Goal: Contribute content: Contribute content

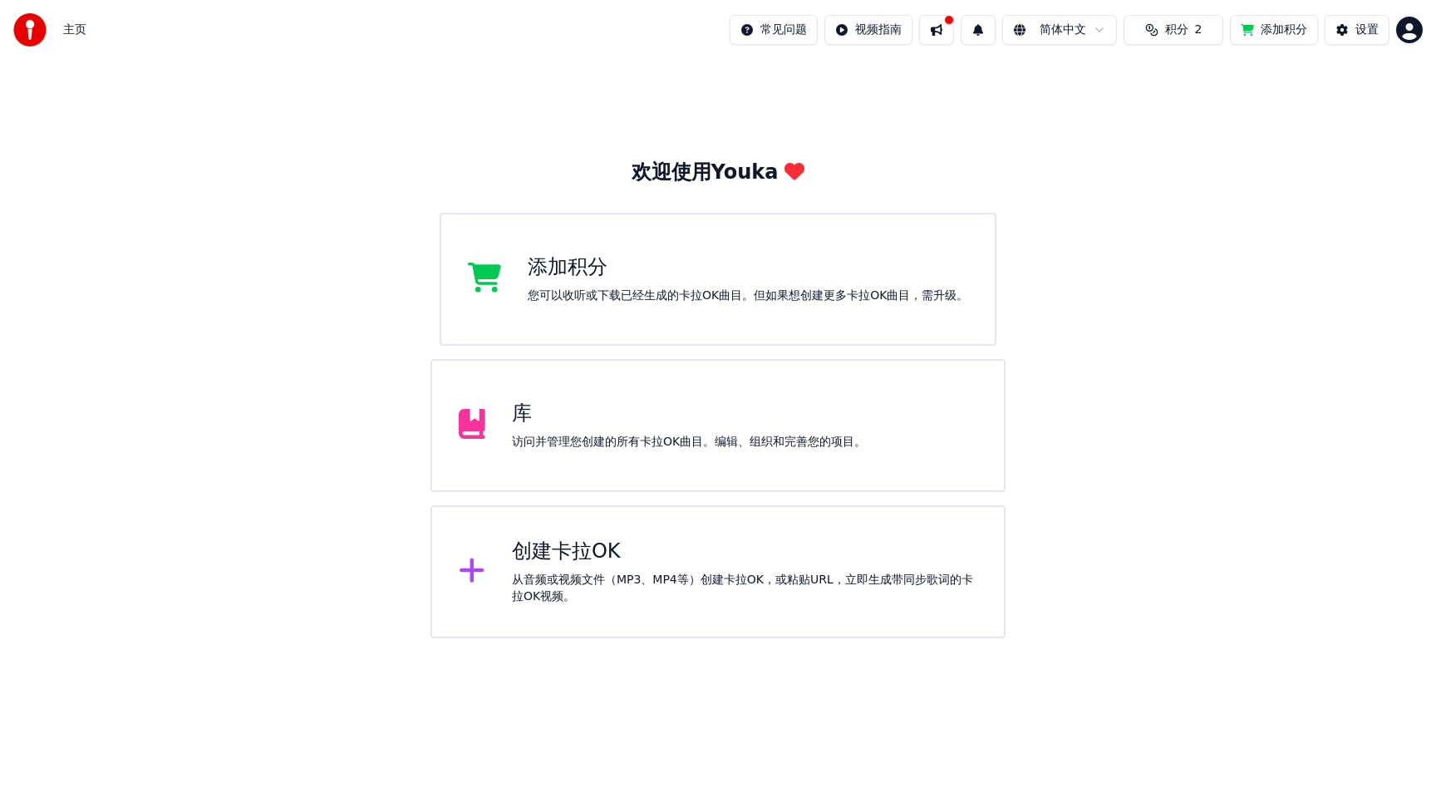
click at [1189, 32] on button "积分 2" at bounding box center [1173, 30] width 100 height 30
click at [1178, 153] on button "刷新" at bounding box center [1173, 154] width 65 height 30
click at [1178, 151] on button "刷新" at bounding box center [1173, 154] width 65 height 30
click at [937, 23] on button at bounding box center [936, 30] width 35 height 30
click at [757, 440] on div "访问并管理您创建的所有卡拉OK曲目。编辑、组织和完善您的项目。" at bounding box center [689, 442] width 354 height 17
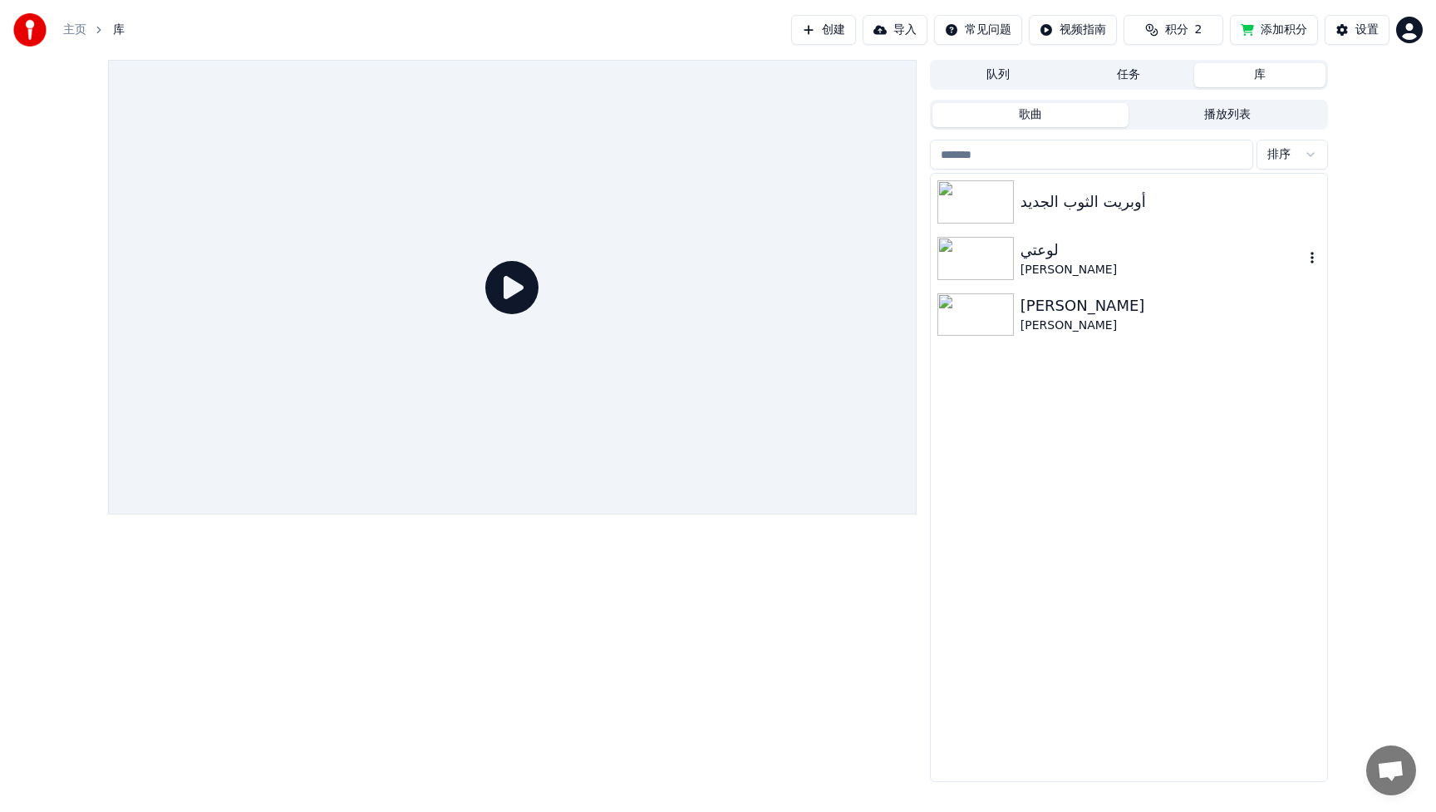
click at [1118, 260] on div "لوعتي" at bounding box center [1161, 249] width 283 height 23
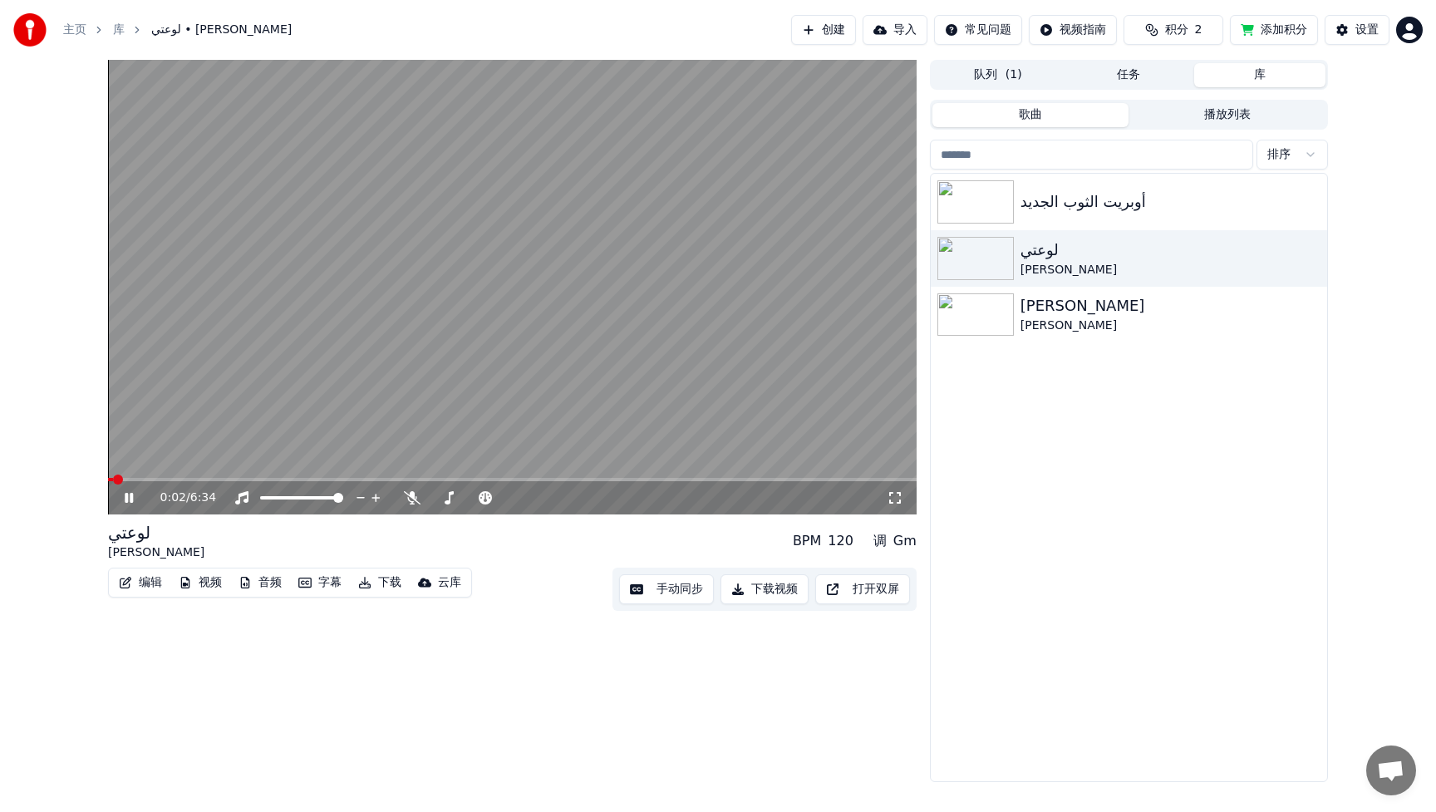
click at [680, 592] on button "手动同步" at bounding box center [666, 589] width 95 height 30
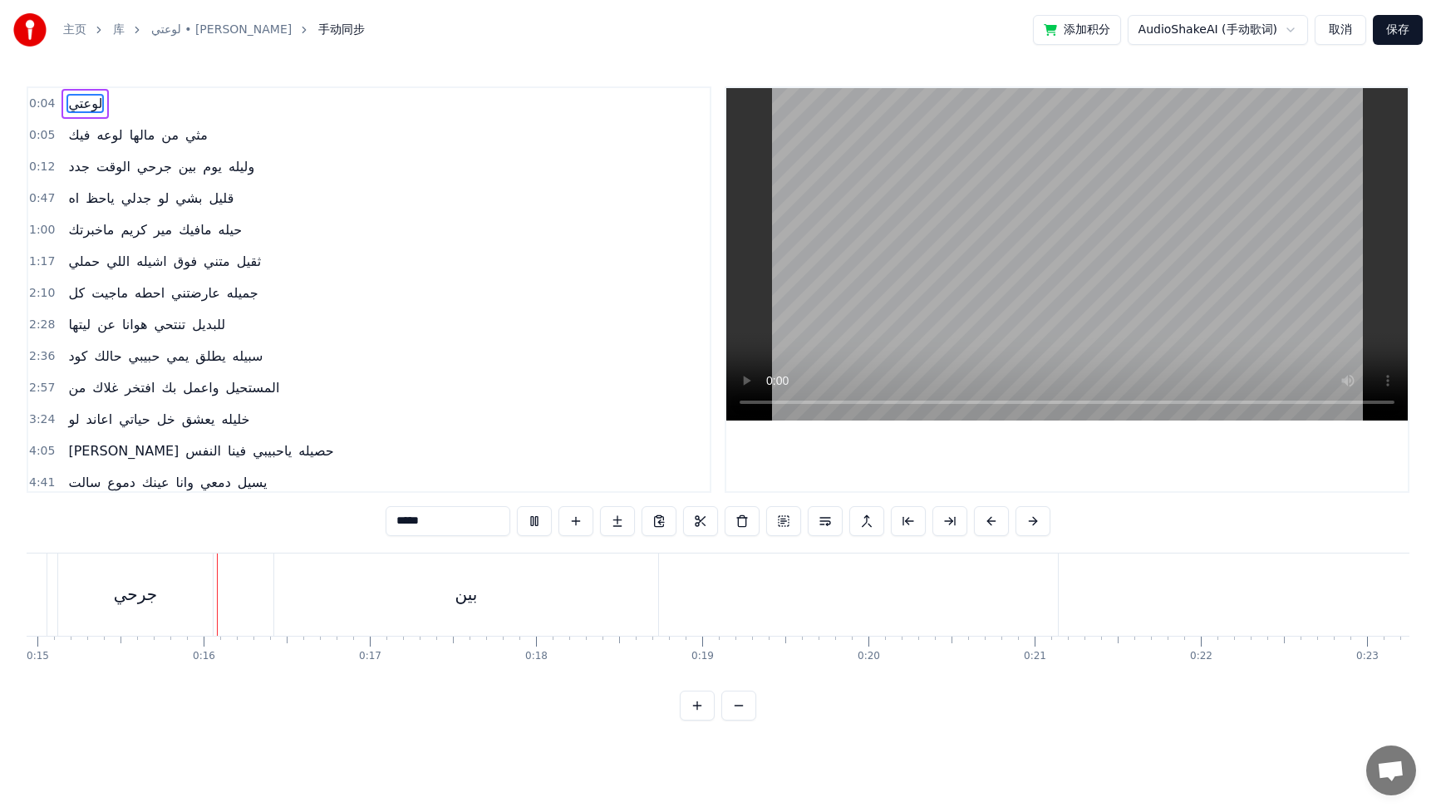
scroll to position [0, 2491]
click at [228, 166] on span "وليله" at bounding box center [241, 166] width 29 height 19
type input "*****"
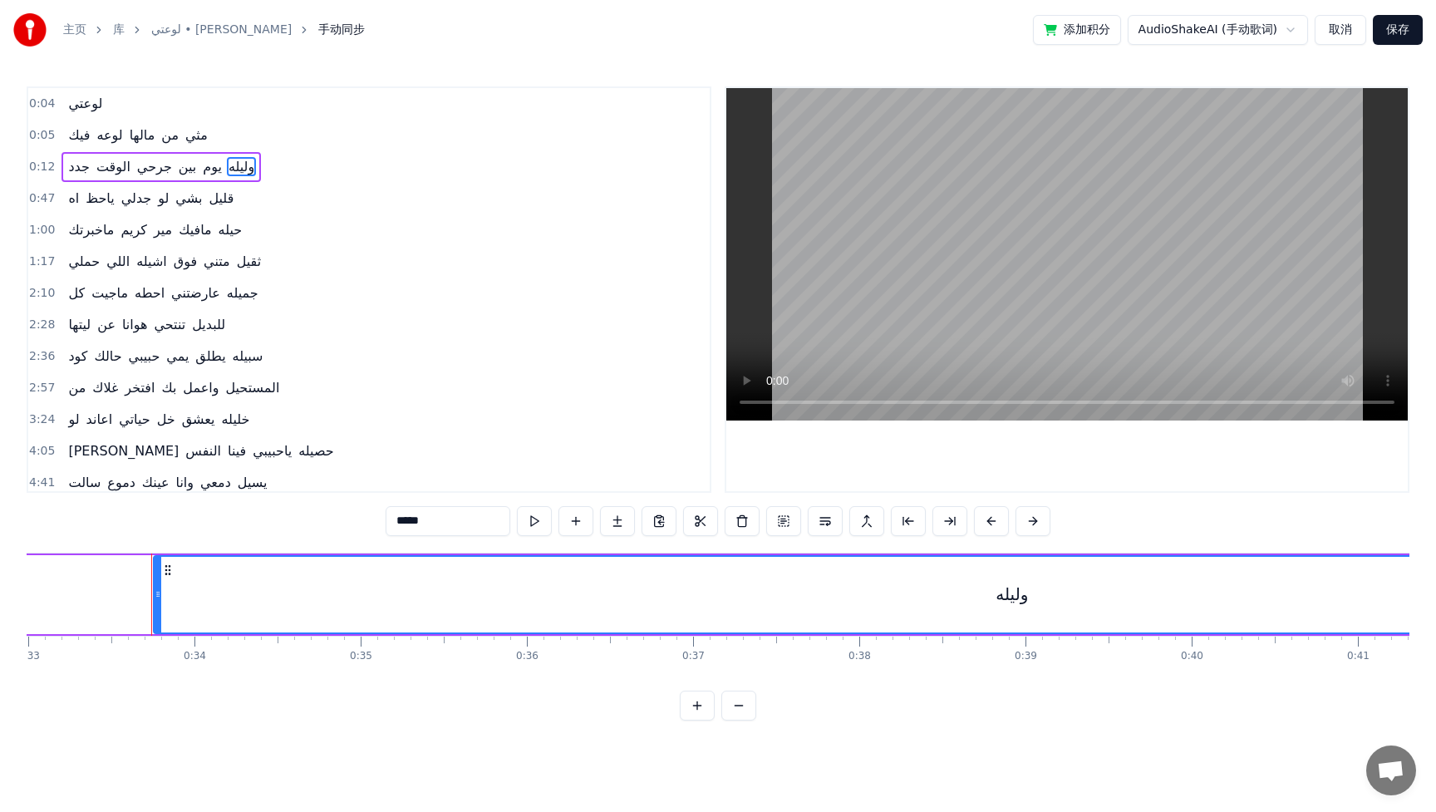
scroll to position [0, 5524]
drag, startPoint x: 1318, startPoint y: 605, endPoint x: 1275, endPoint y: 606, distance: 43.2
click at [1275, 606] on div "وليله" at bounding box center [970, 595] width 1715 height 76
drag, startPoint x: 1279, startPoint y: 607, endPoint x: 1435, endPoint y: 607, distance: 156.2
click at [1435, 607] on div "主页 库 لوعتي • [PERSON_NAME] 手动同步 添加积分 AudioShakeAI (手动歌词) 取消 保存 0:04 لوعتي 0:05 …" at bounding box center [718, 360] width 1436 height 720
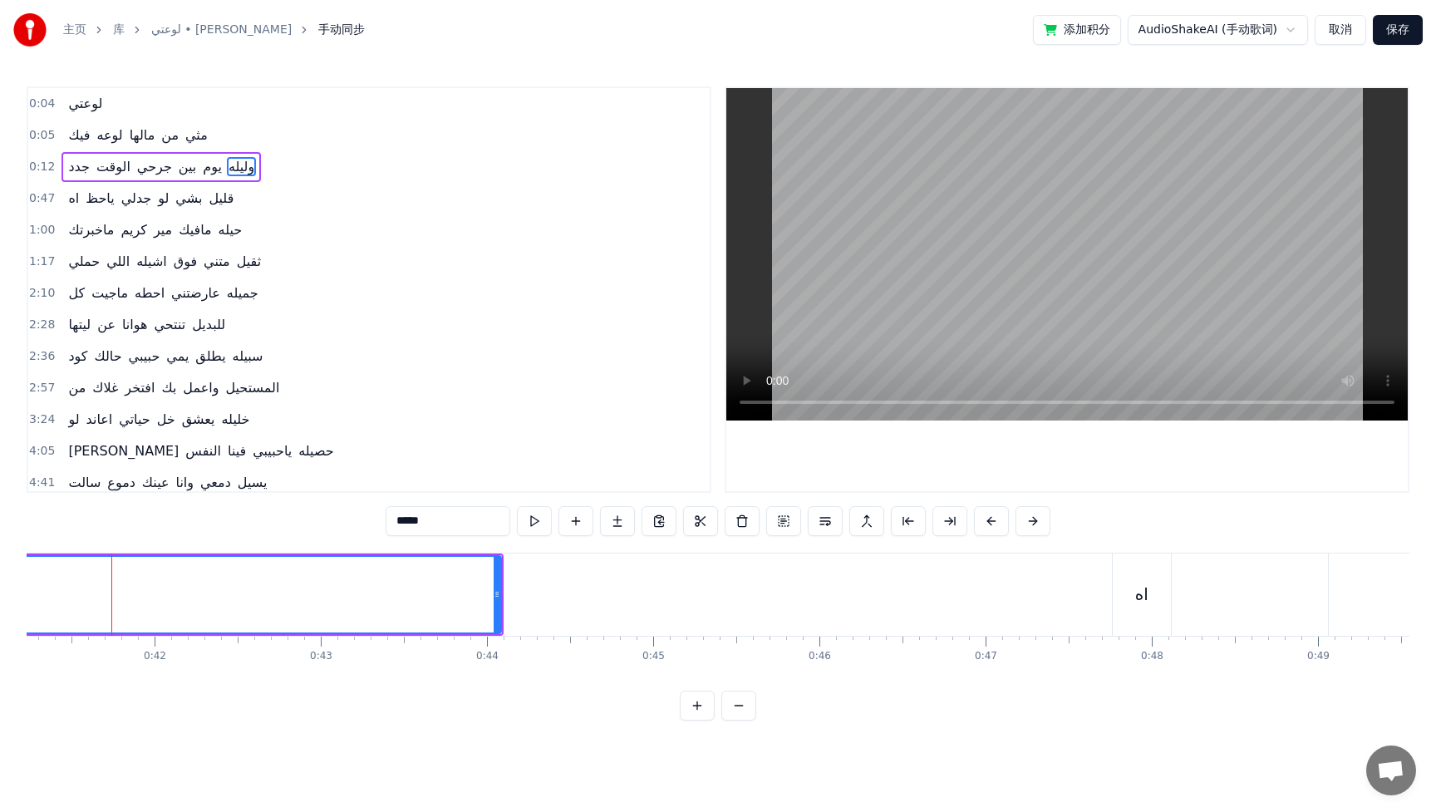
scroll to position [0, 6854]
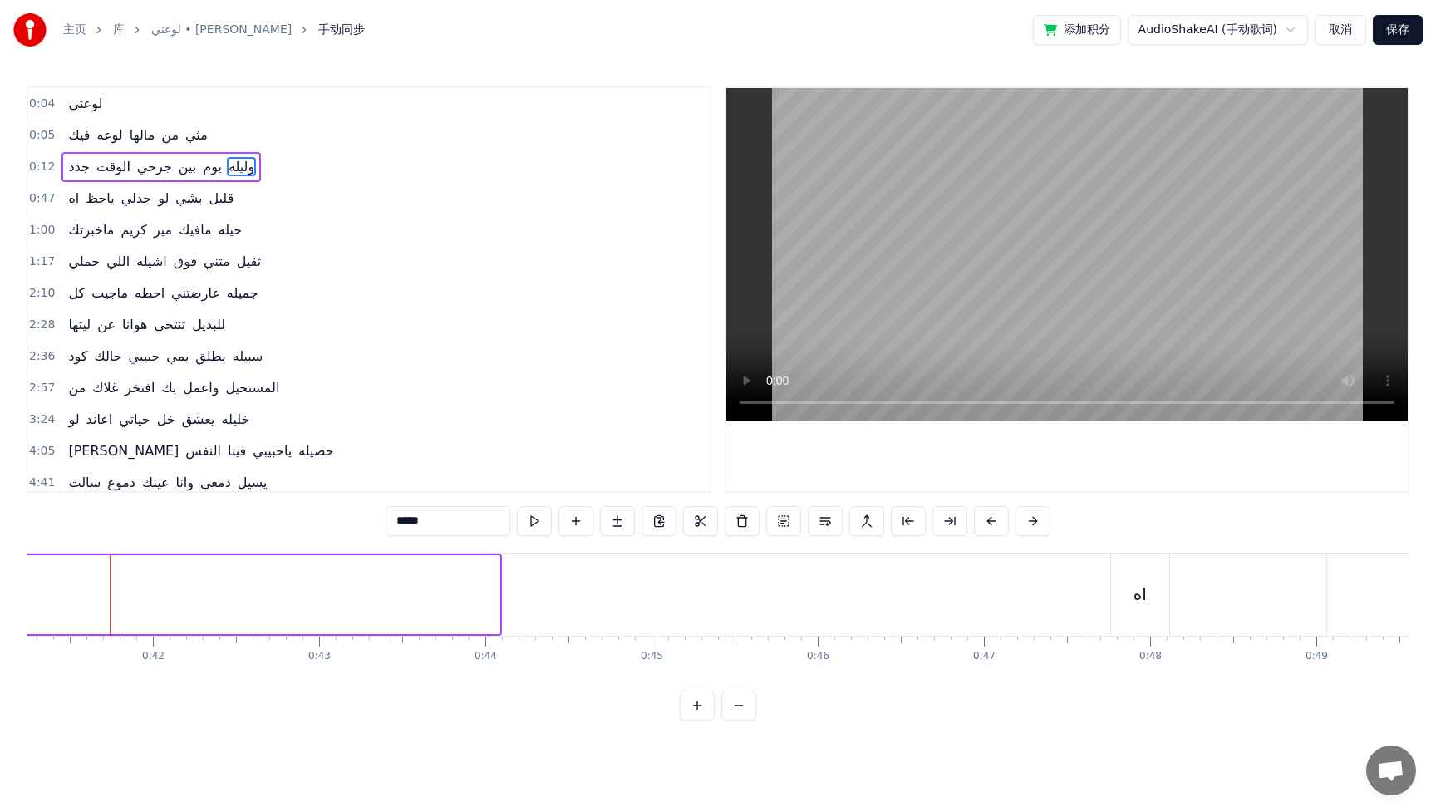
drag, startPoint x: 494, startPoint y: 592, endPoint x: 14, endPoint y: 720, distance: 496.8
click at [13, 720] on div "主页 库 لوعتي • [PERSON_NAME] 手动同步 添加积分 AudioShakeAI (手动歌词) 取消 保存 0:04 لوعتي 0:05 …" at bounding box center [718, 360] width 1436 height 720
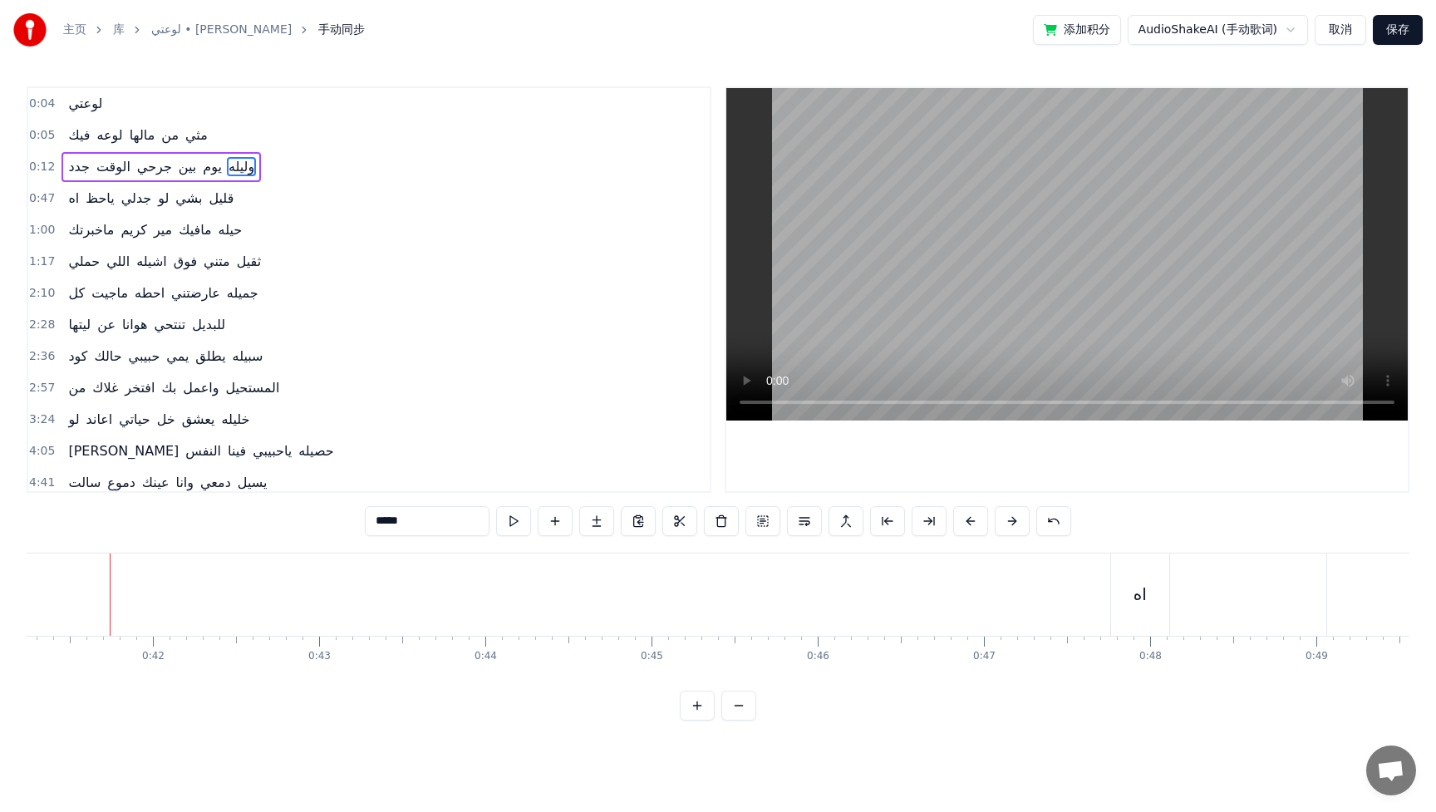
click at [234, 168] on span "وليله" at bounding box center [241, 166] width 29 height 19
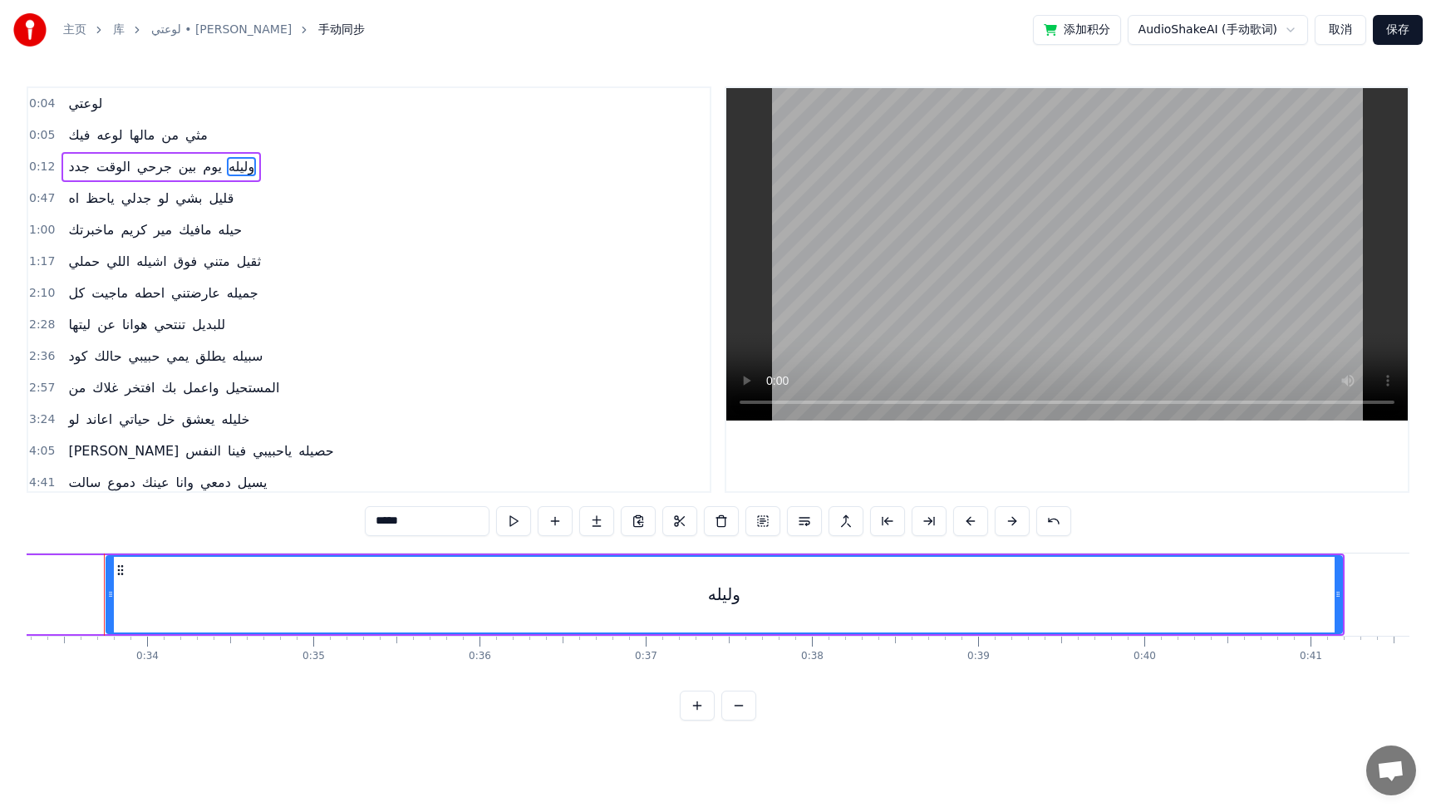
scroll to position [0, 5524]
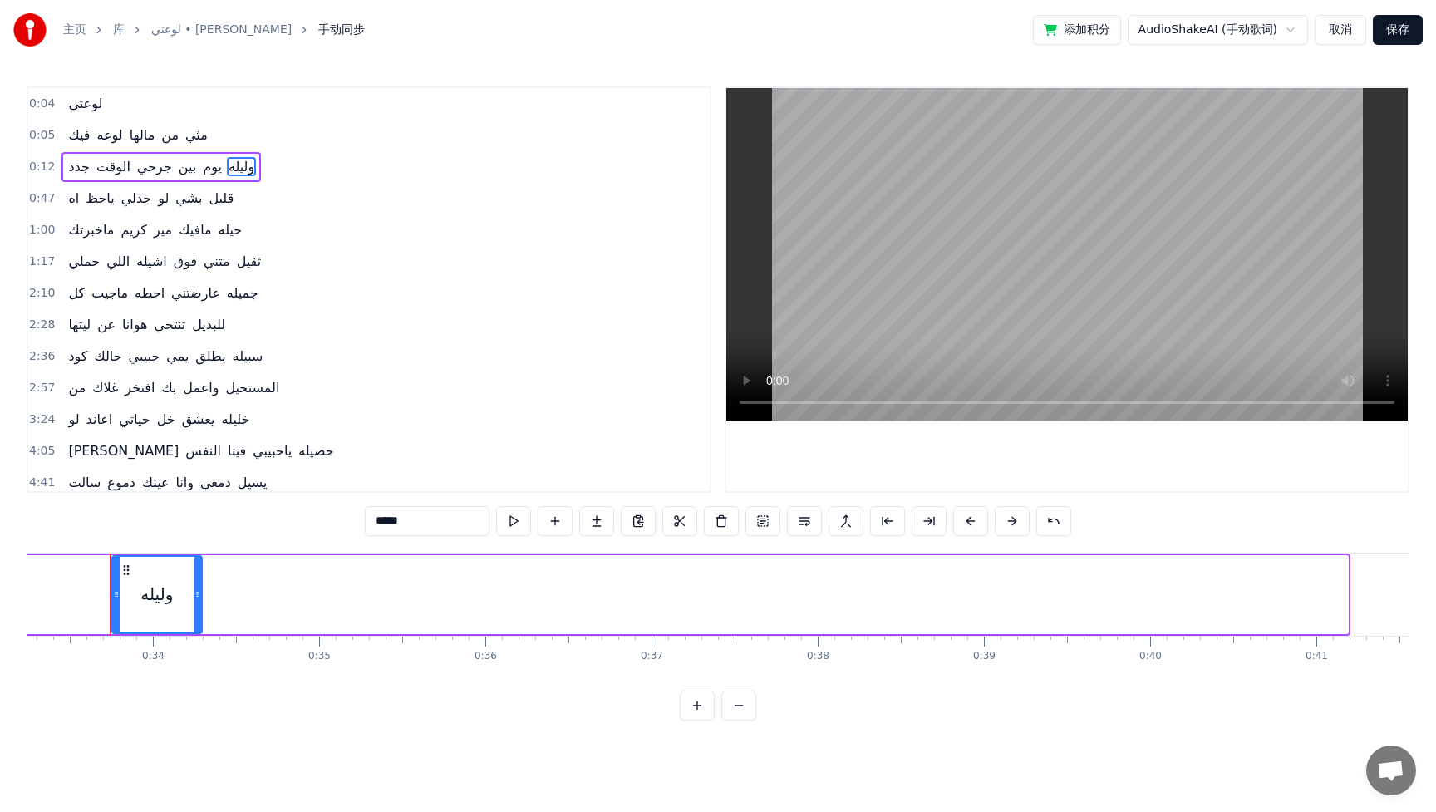
drag, startPoint x: 1345, startPoint y: 595, endPoint x: 200, endPoint y: 625, distance: 1145.5
click at [200, 625] on div at bounding box center [197, 595] width 7 height 76
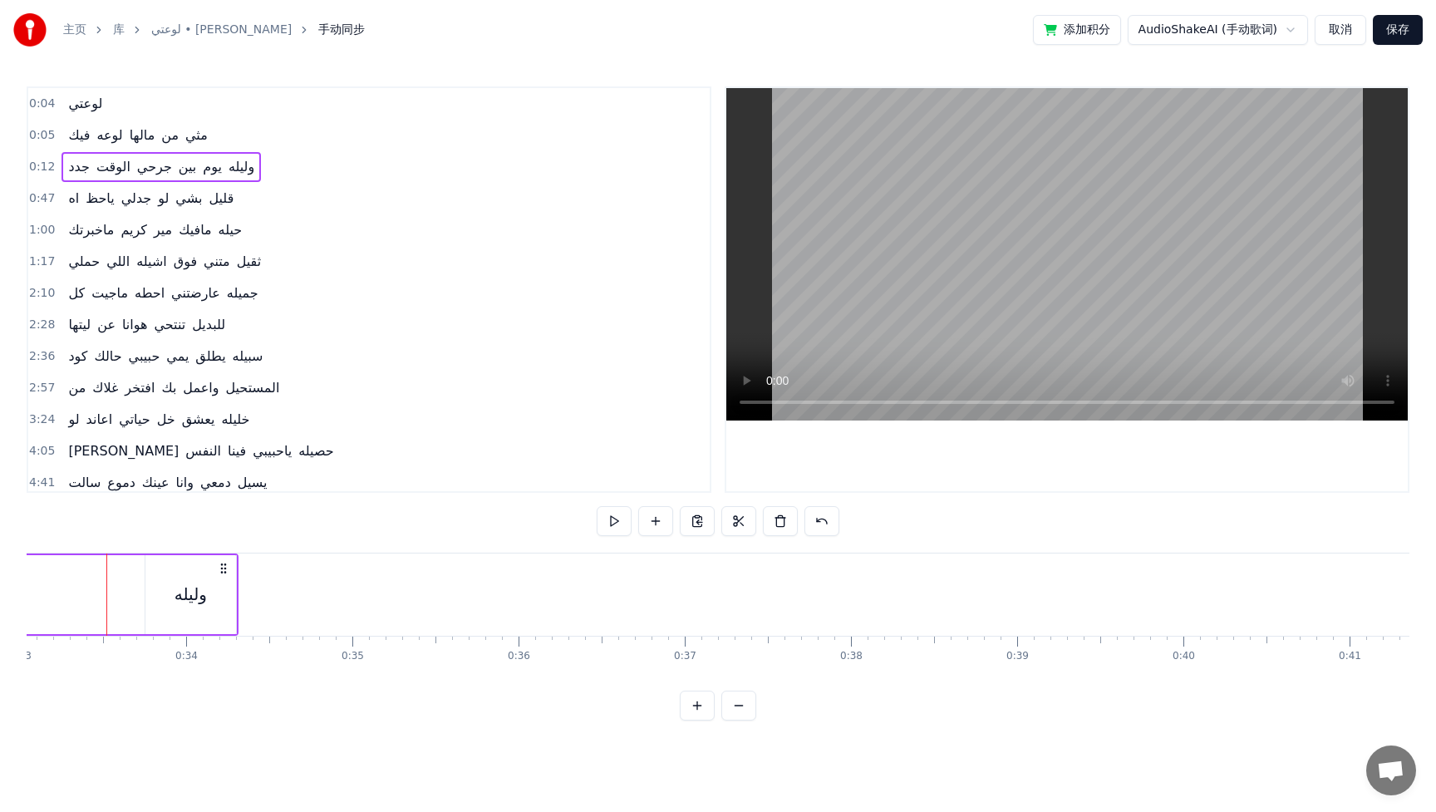
scroll to position [0, 5488]
click at [209, 175] on span "يوم" at bounding box center [212, 166] width 22 height 19
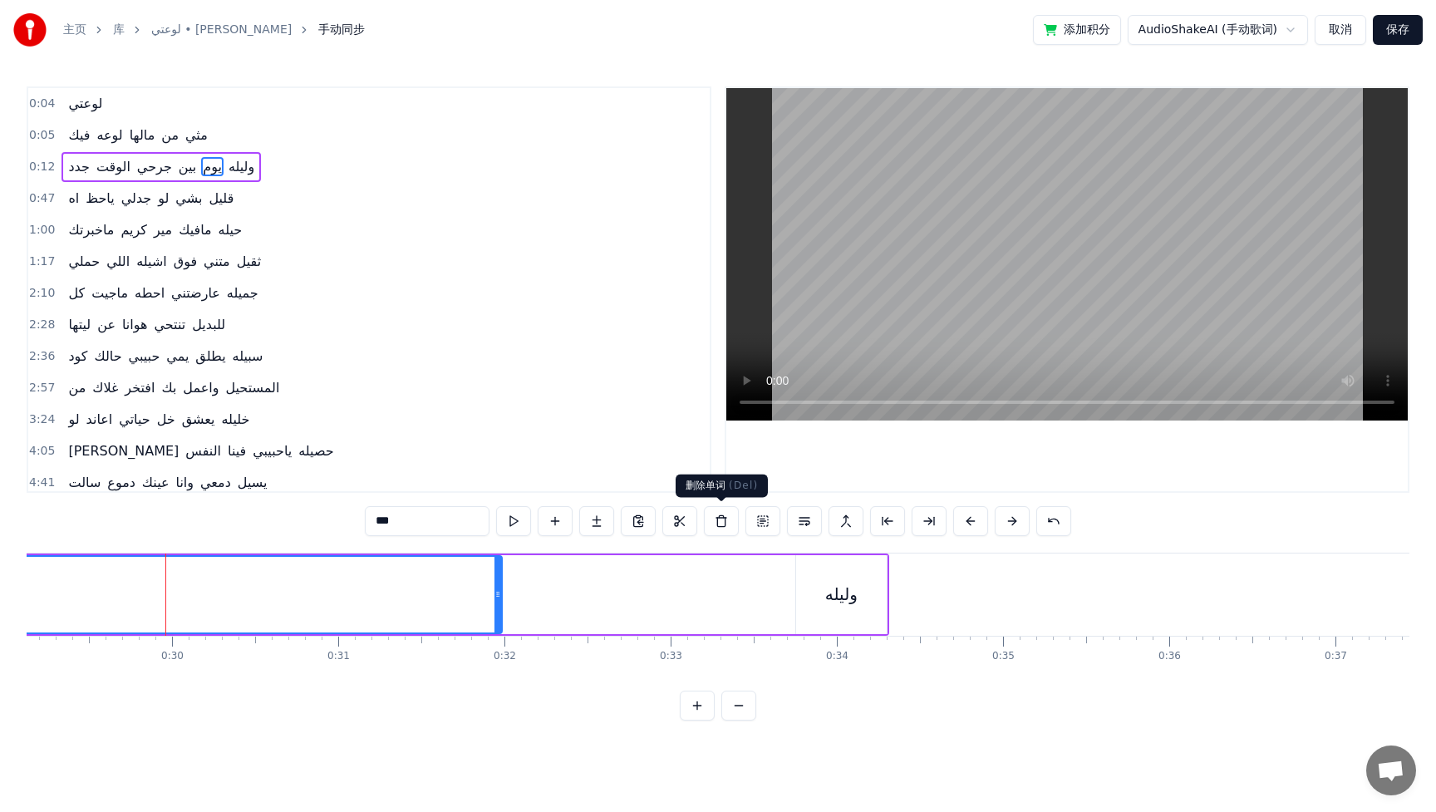
scroll to position [0, 4896]
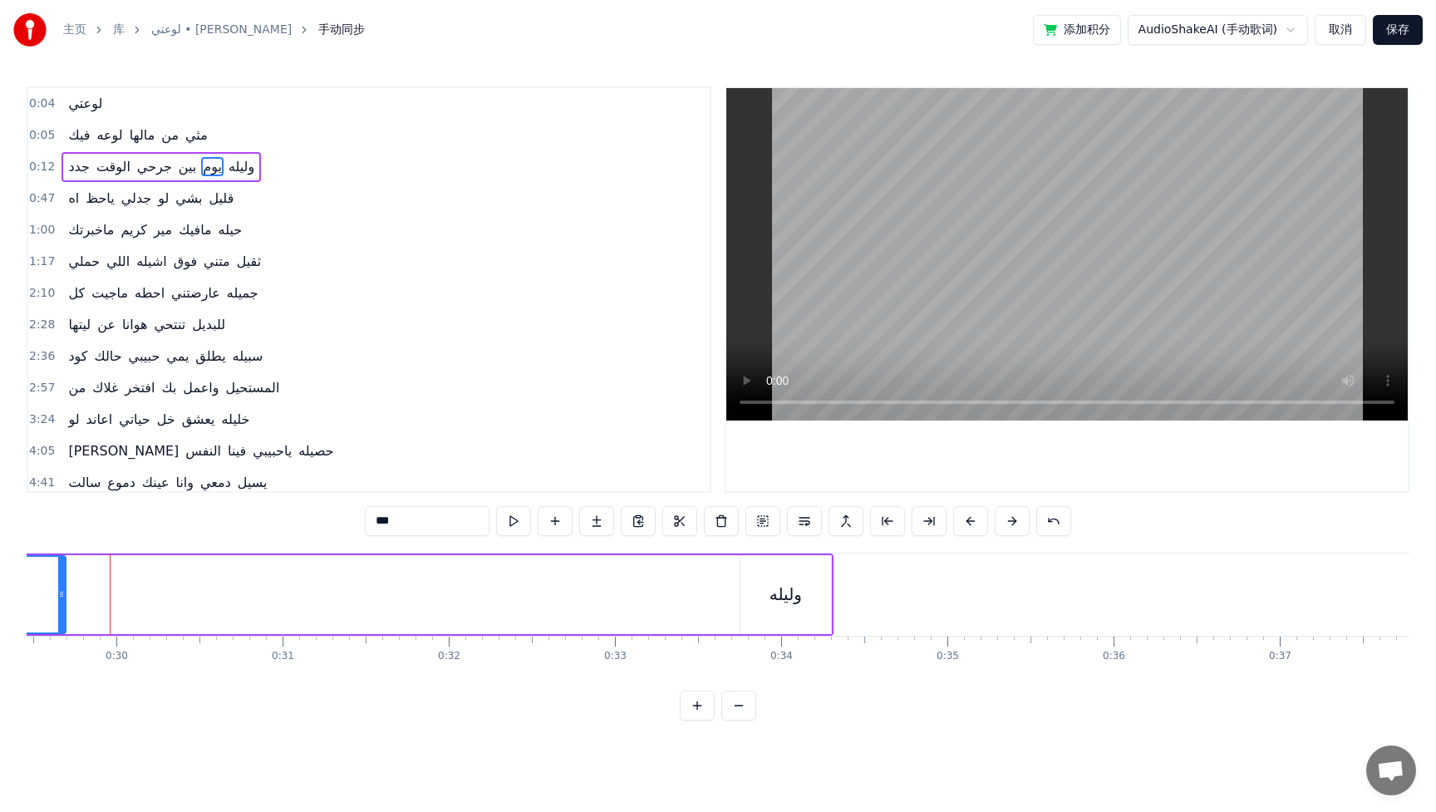
drag, startPoint x: 444, startPoint y: 590, endPoint x: 63, endPoint y: 618, distance: 381.6
click at [62, 617] on div at bounding box center [61, 595] width 7 height 76
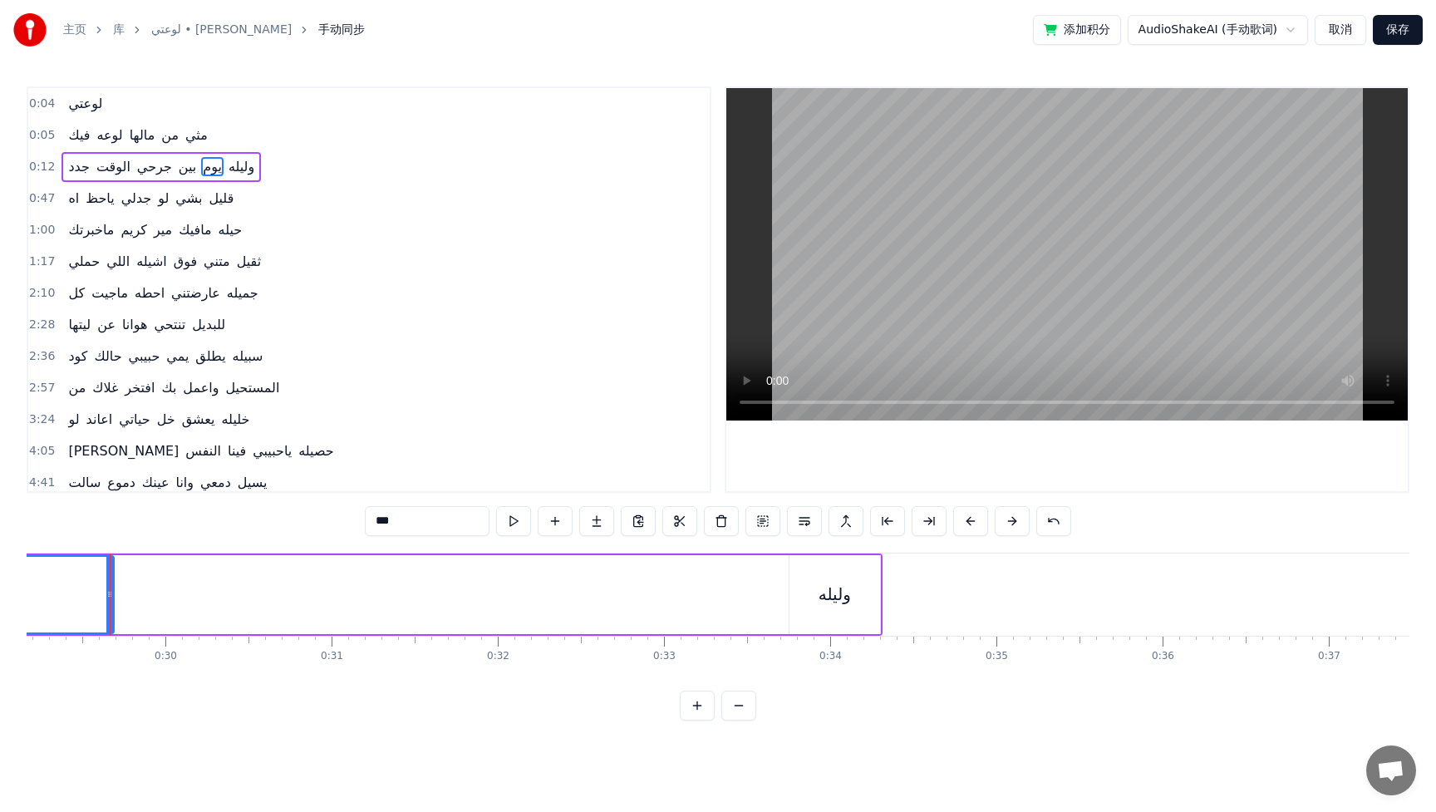
click at [845, 592] on div "وليله" at bounding box center [835, 594] width 32 height 25
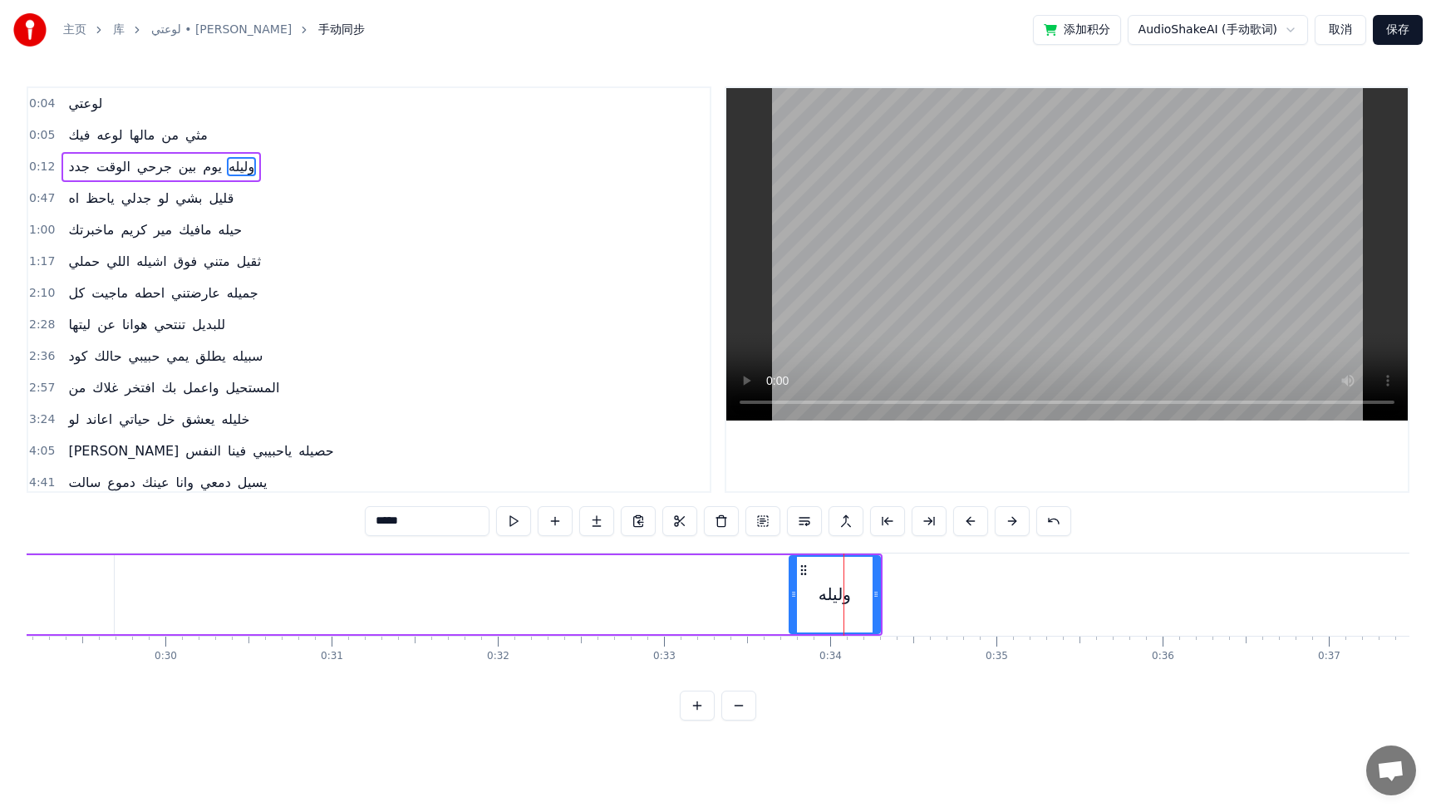
drag, startPoint x: 818, startPoint y: 594, endPoint x: 729, endPoint y: 596, distance: 88.9
click at [837, 601] on div "وليله" at bounding box center [835, 594] width 32 height 25
drag, startPoint x: 836, startPoint y: 602, endPoint x: 647, endPoint y: 604, distance: 189.5
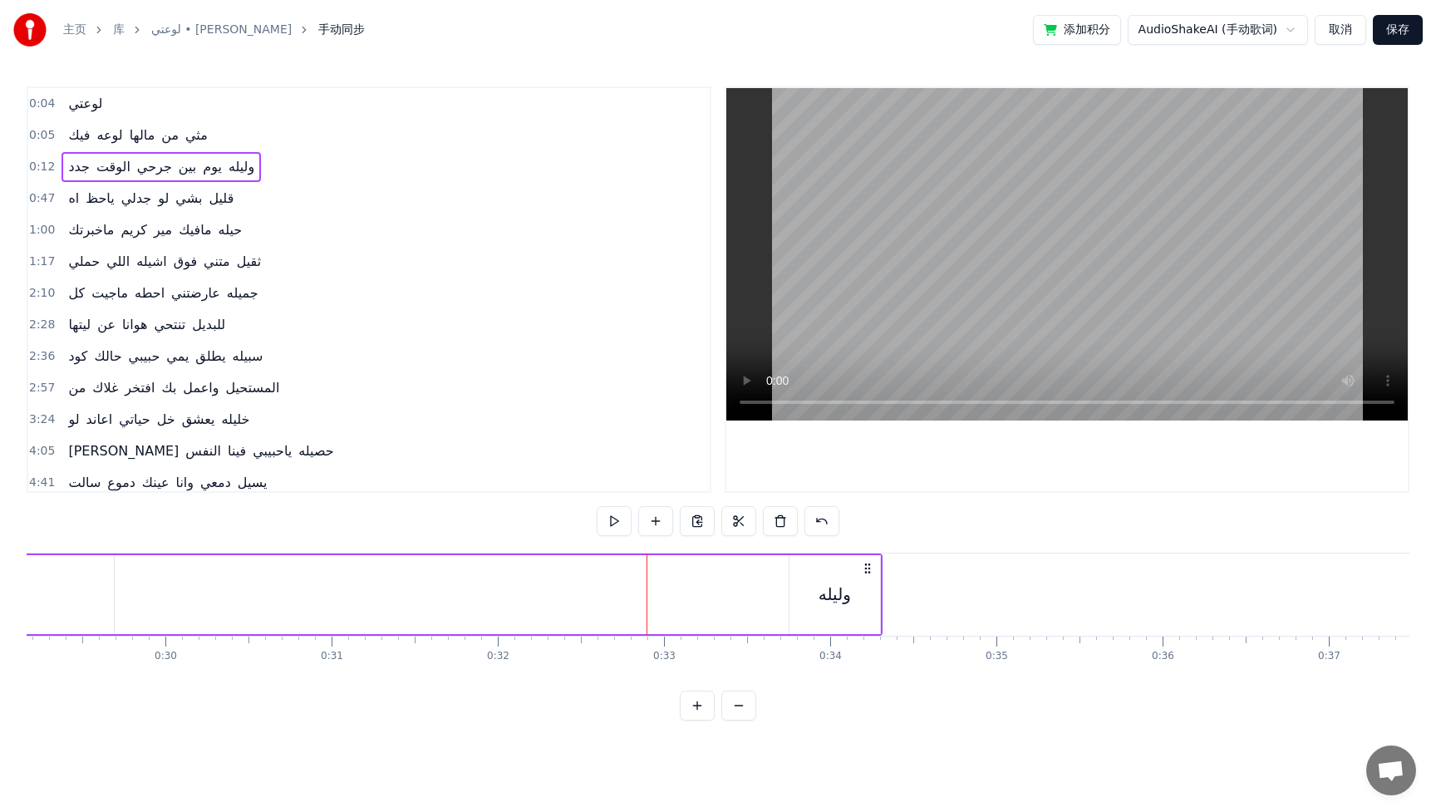
click at [823, 605] on div "وليله" at bounding box center [835, 594] width 32 height 25
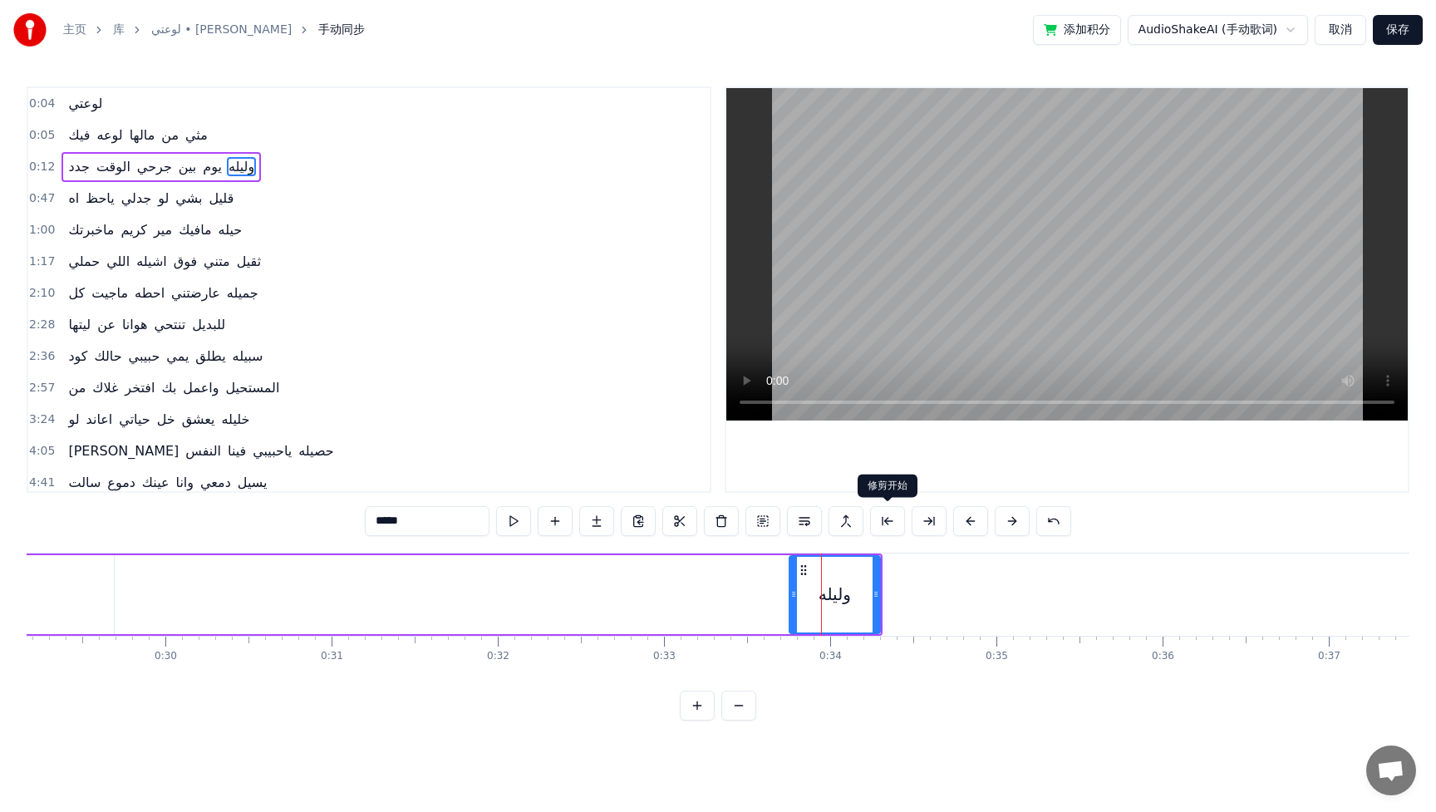
click at [881, 528] on button at bounding box center [887, 521] width 35 height 30
drag, startPoint x: 821, startPoint y: 588, endPoint x: 774, endPoint y: 588, distance: 47.4
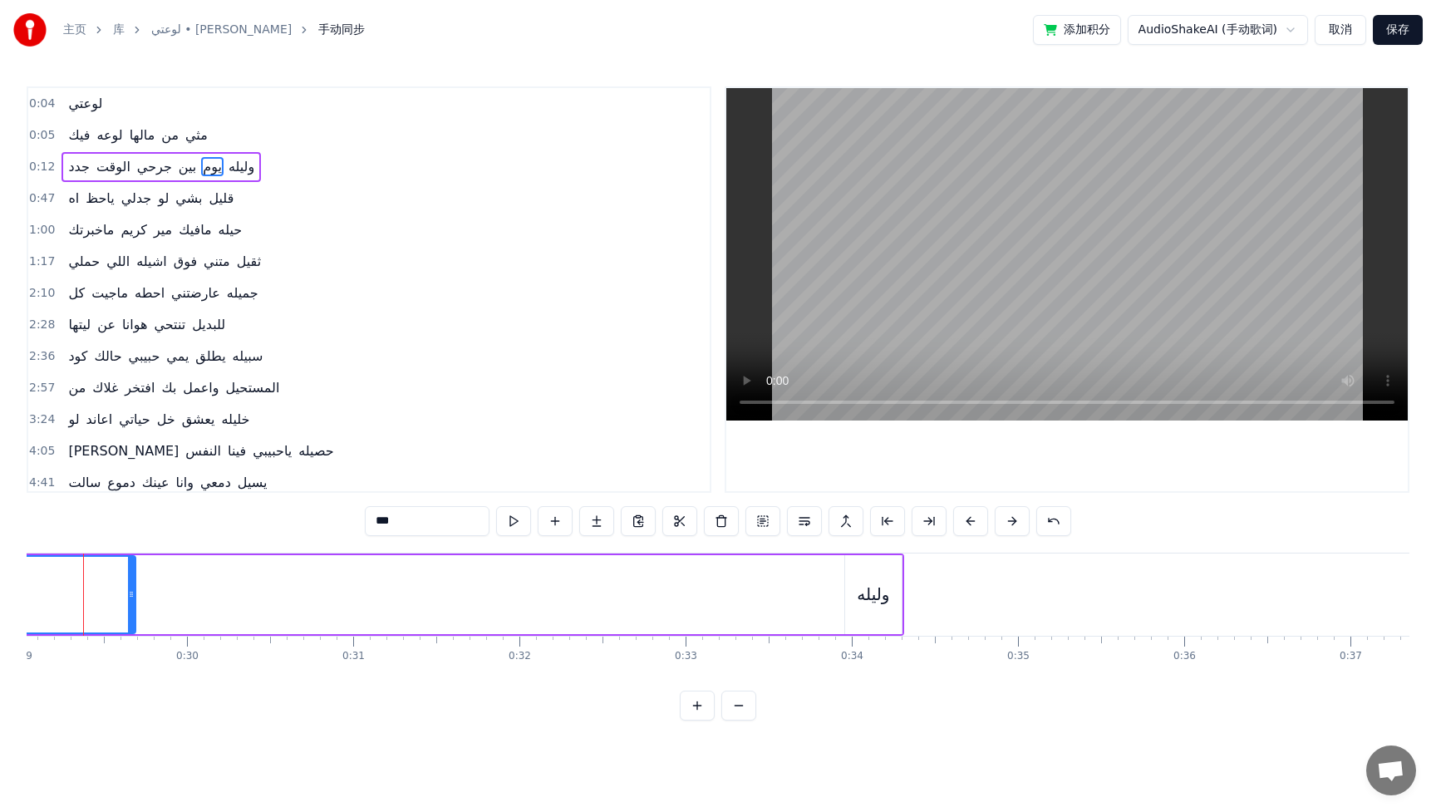
scroll to position [0, 4799]
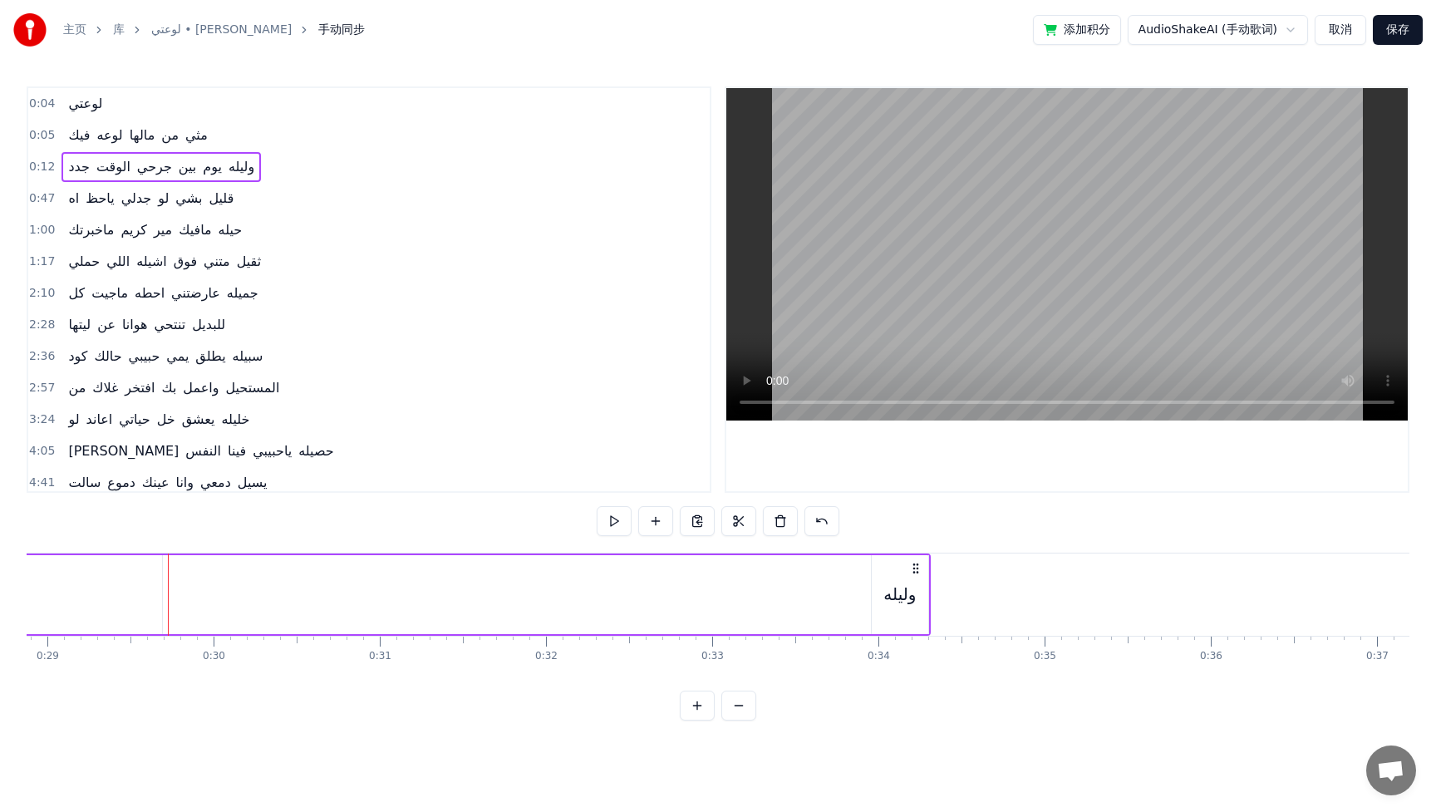
click at [915, 607] on div "وليله" at bounding box center [900, 594] width 57 height 79
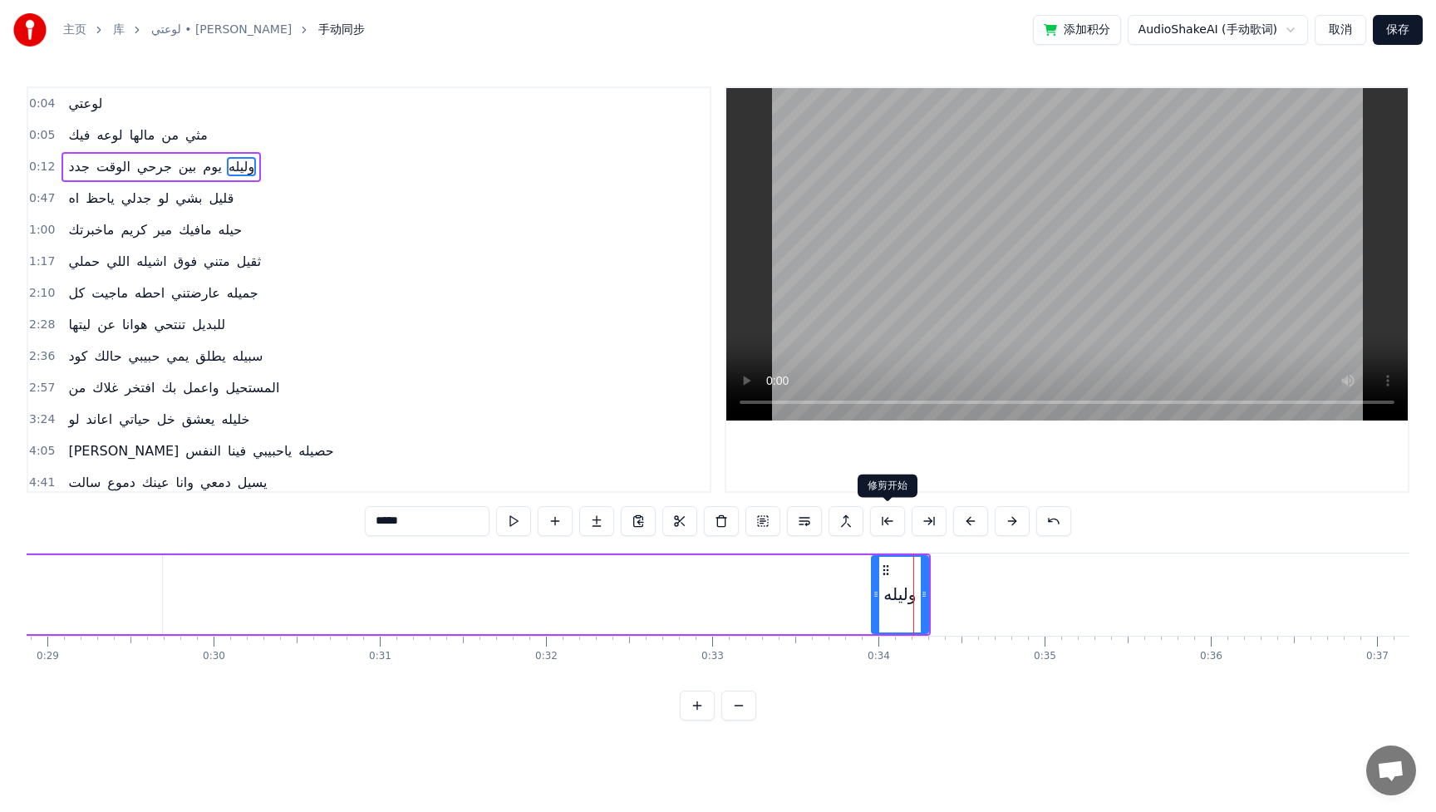
click at [901, 523] on button at bounding box center [887, 521] width 35 height 30
click at [964, 522] on button at bounding box center [970, 521] width 35 height 30
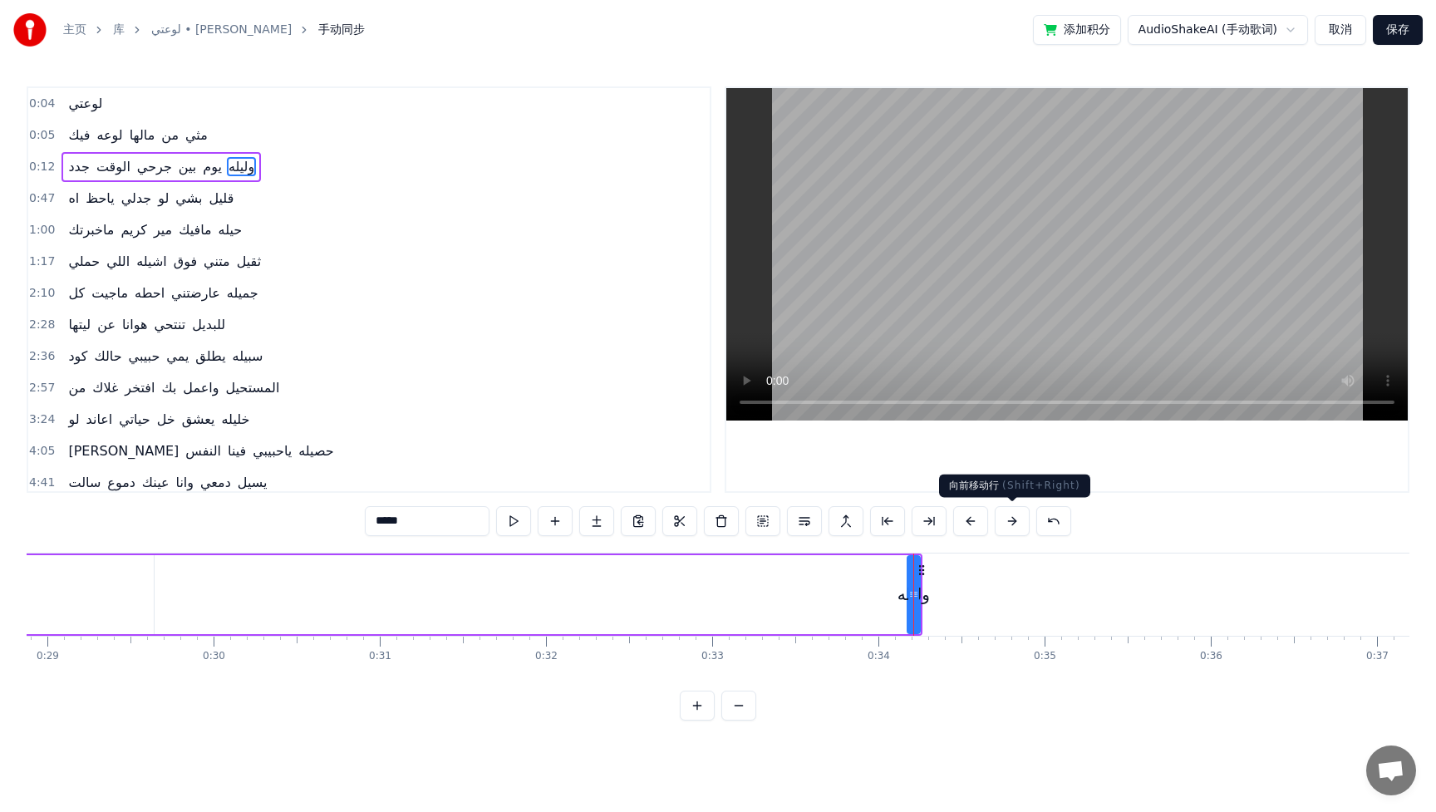
click at [1000, 523] on button at bounding box center [1012, 521] width 35 height 30
click at [978, 523] on button at bounding box center [970, 521] width 35 height 30
click at [1041, 521] on button at bounding box center [1053, 521] width 35 height 30
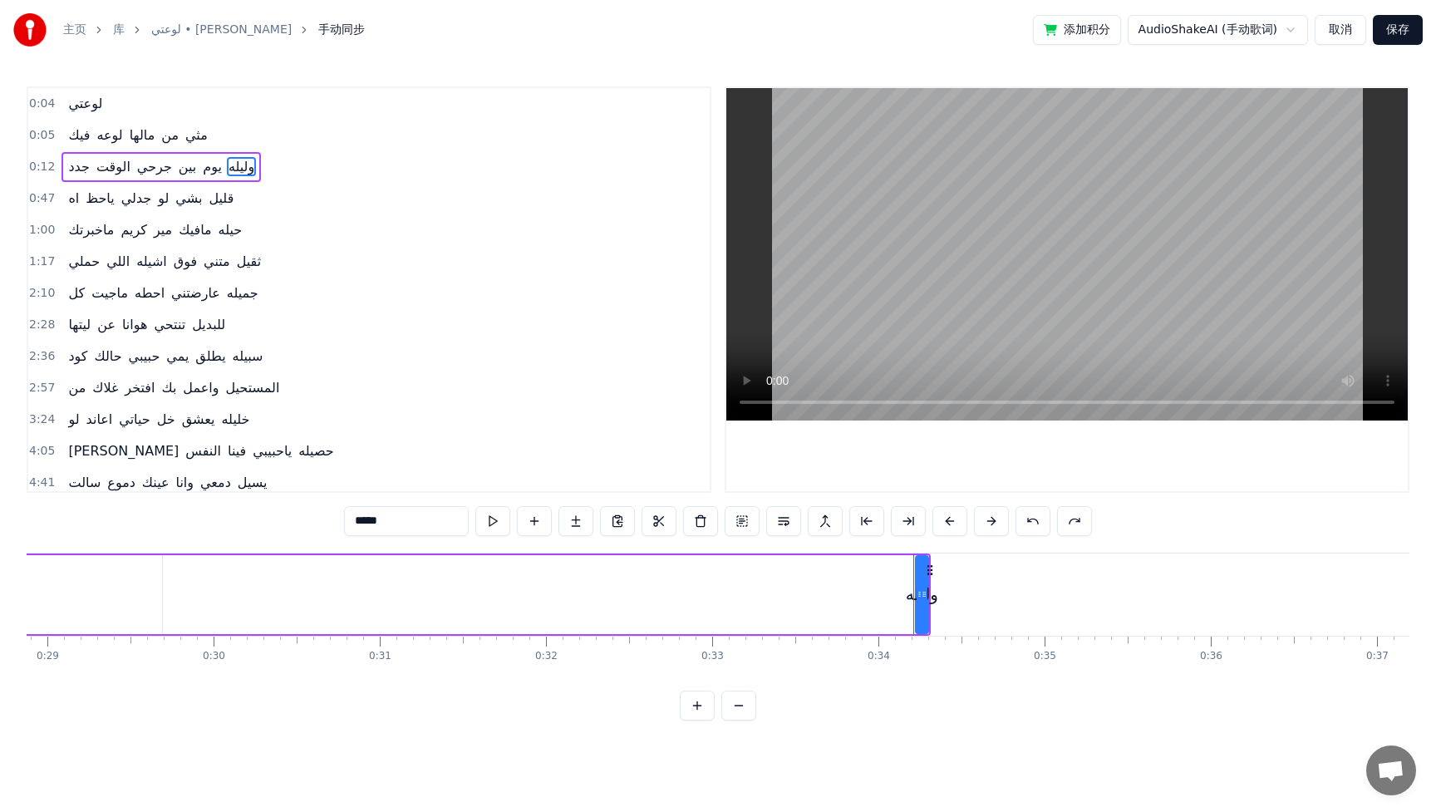
click at [1041, 522] on button at bounding box center [1032, 521] width 35 height 30
click at [1042, 522] on button at bounding box center [1032, 521] width 35 height 30
click at [1041, 522] on button at bounding box center [1032, 521] width 35 height 30
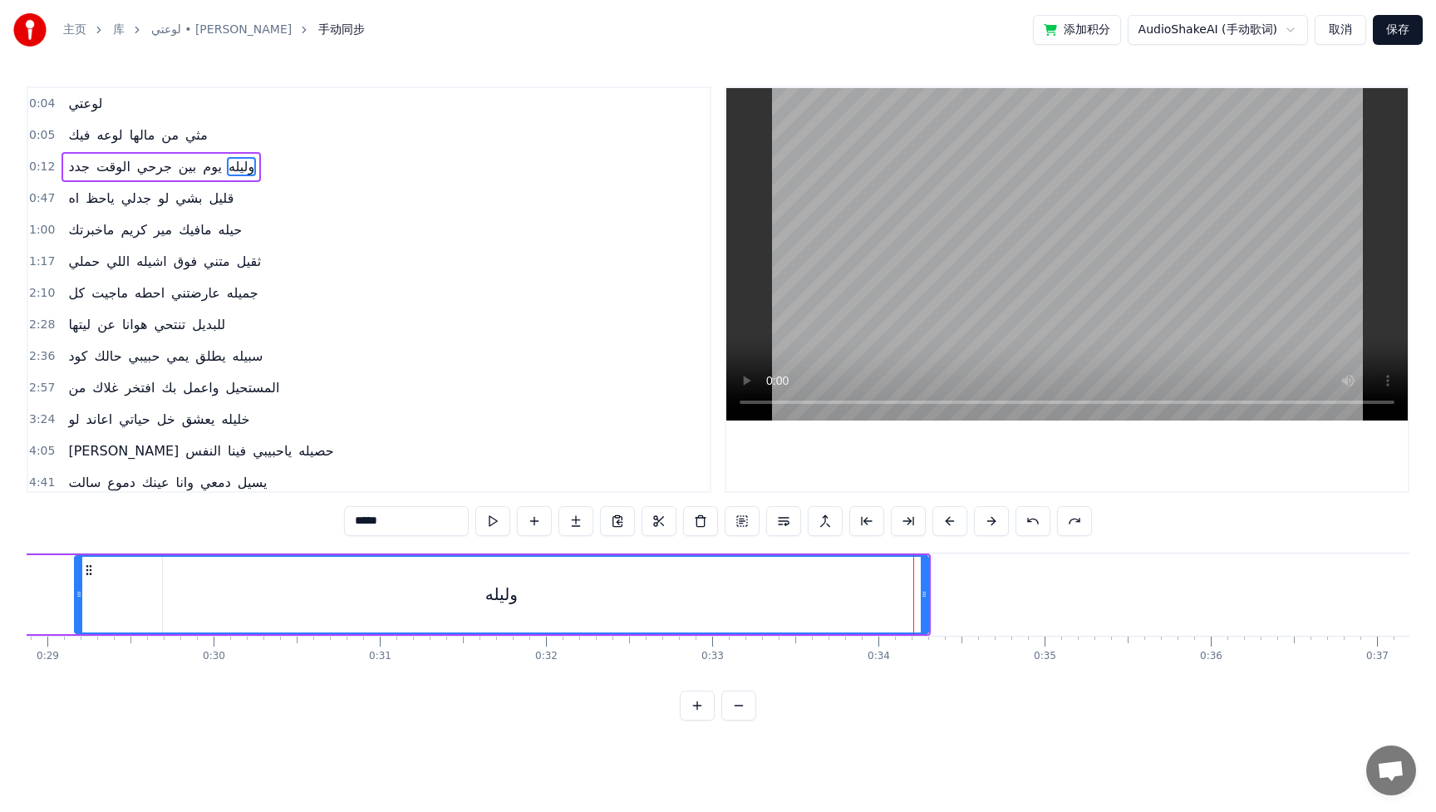
drag, startPoint x: 843, startPoint y: 594, endPoint x: 82, endPoint y: 560, distance: 761.1
click at [80, 559] on div at bounding box center [79, 595] width 7 height 76
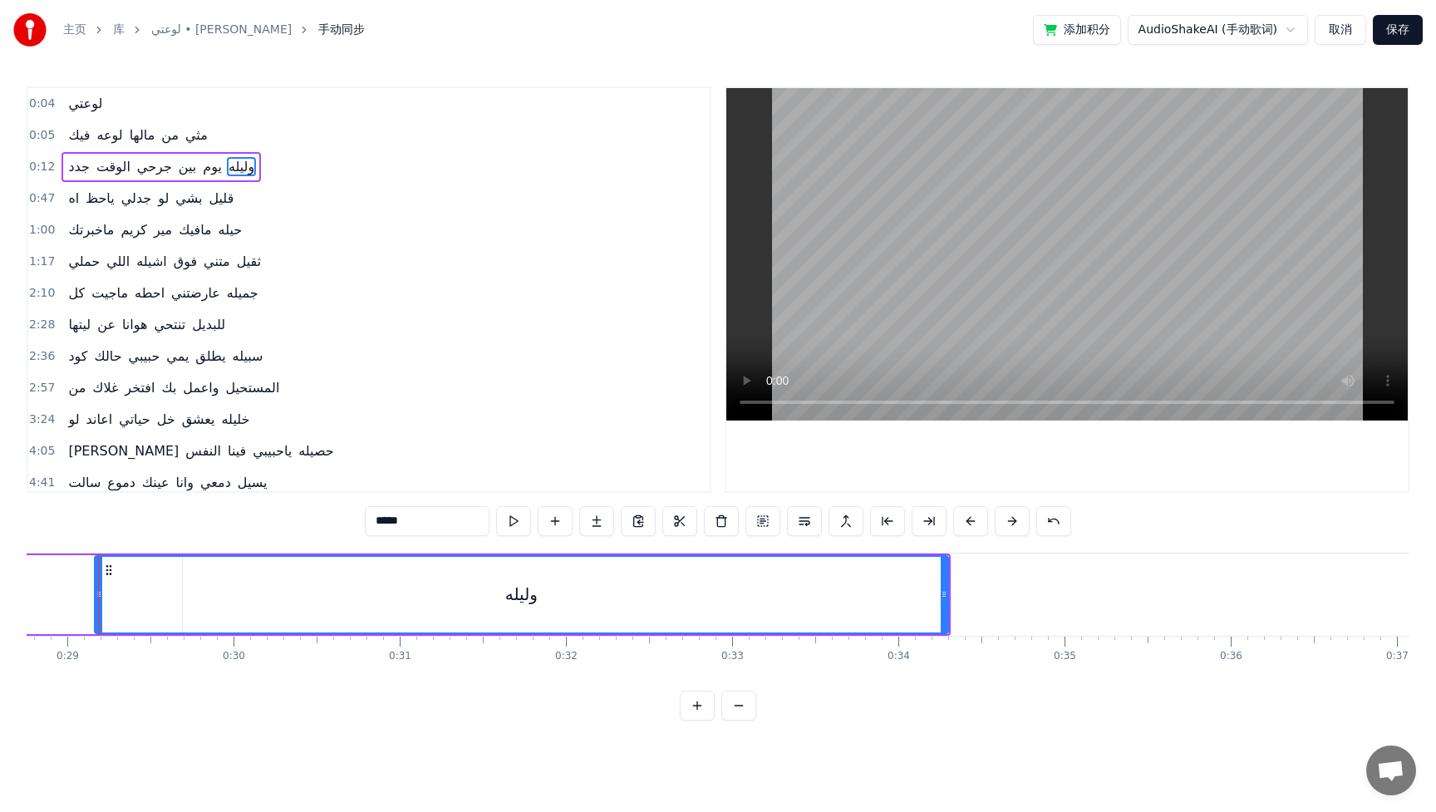
scroll to position [0, 4767]
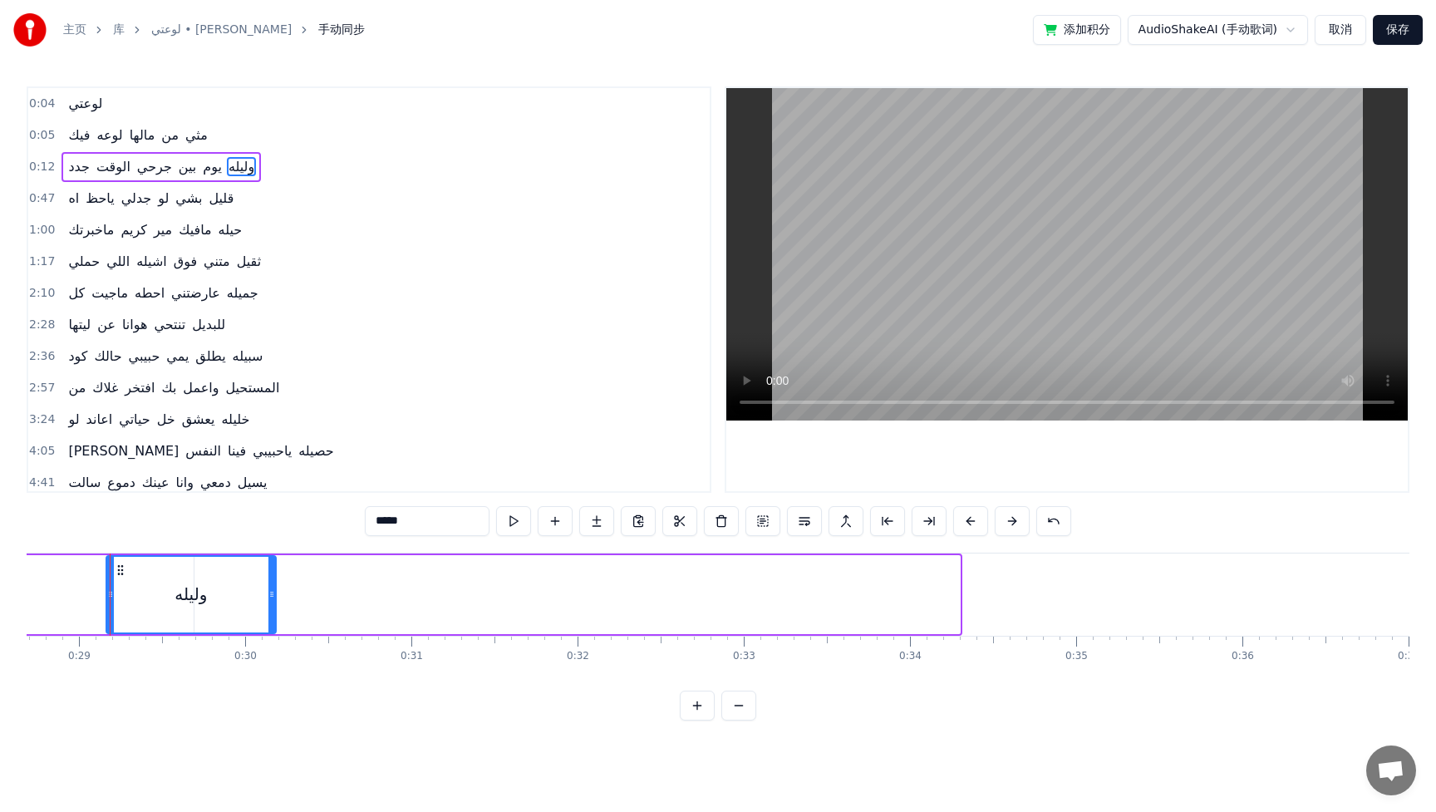
drag, startPoint x: 956, startPoint y: 590, endPoint x: 275, endPoint y: 619, distance: 682.0
click at [272, 619] on div at bounding box center [271, 595] width 7 height 76
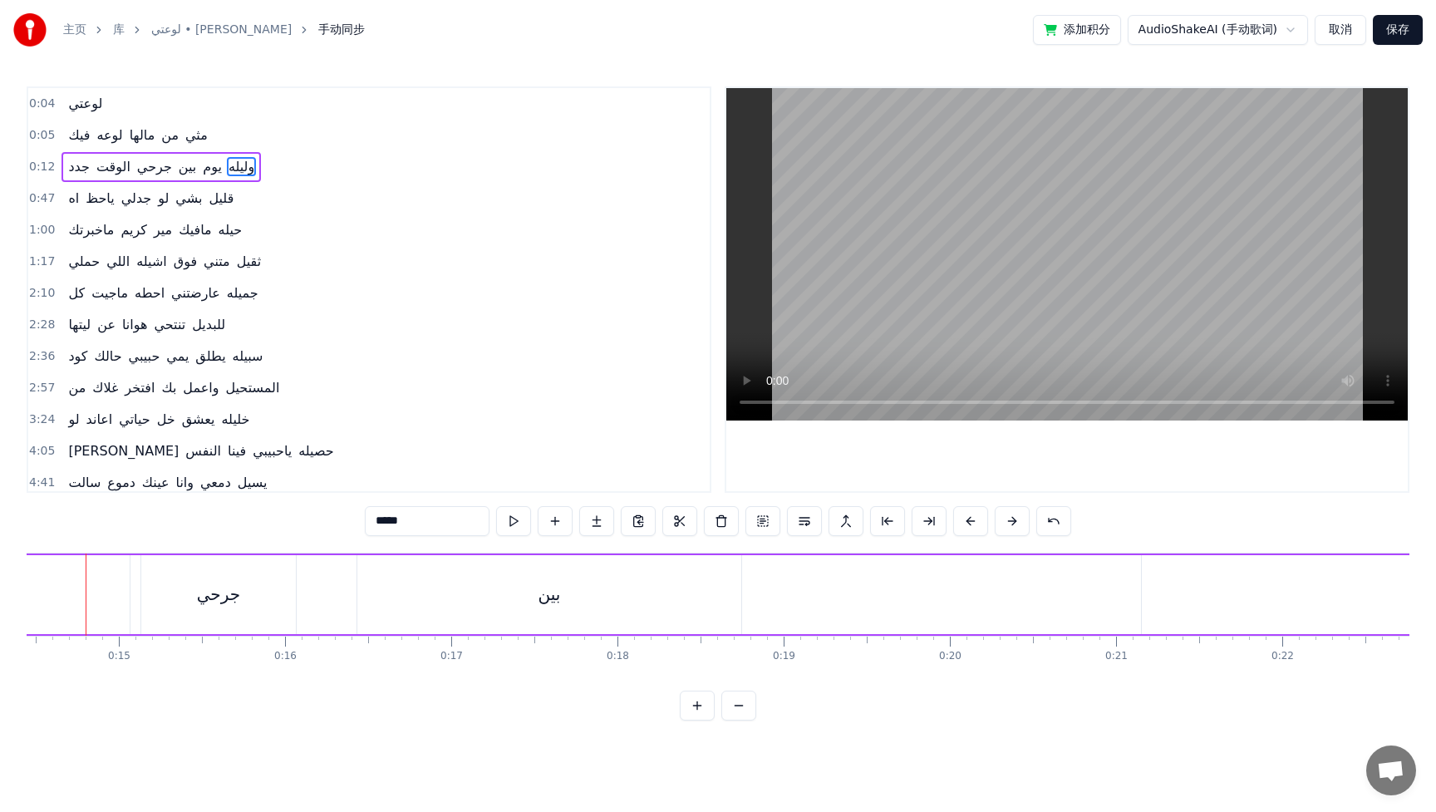
scroll to position [0, 2377]
drag, startPoint x: 682, startPoint y: 587, endPoint x: 691, endPoint y: 589, distance: 9.5
click at [682, 586] on div "بين" at bounding box center [573, 594] width 384 height 79
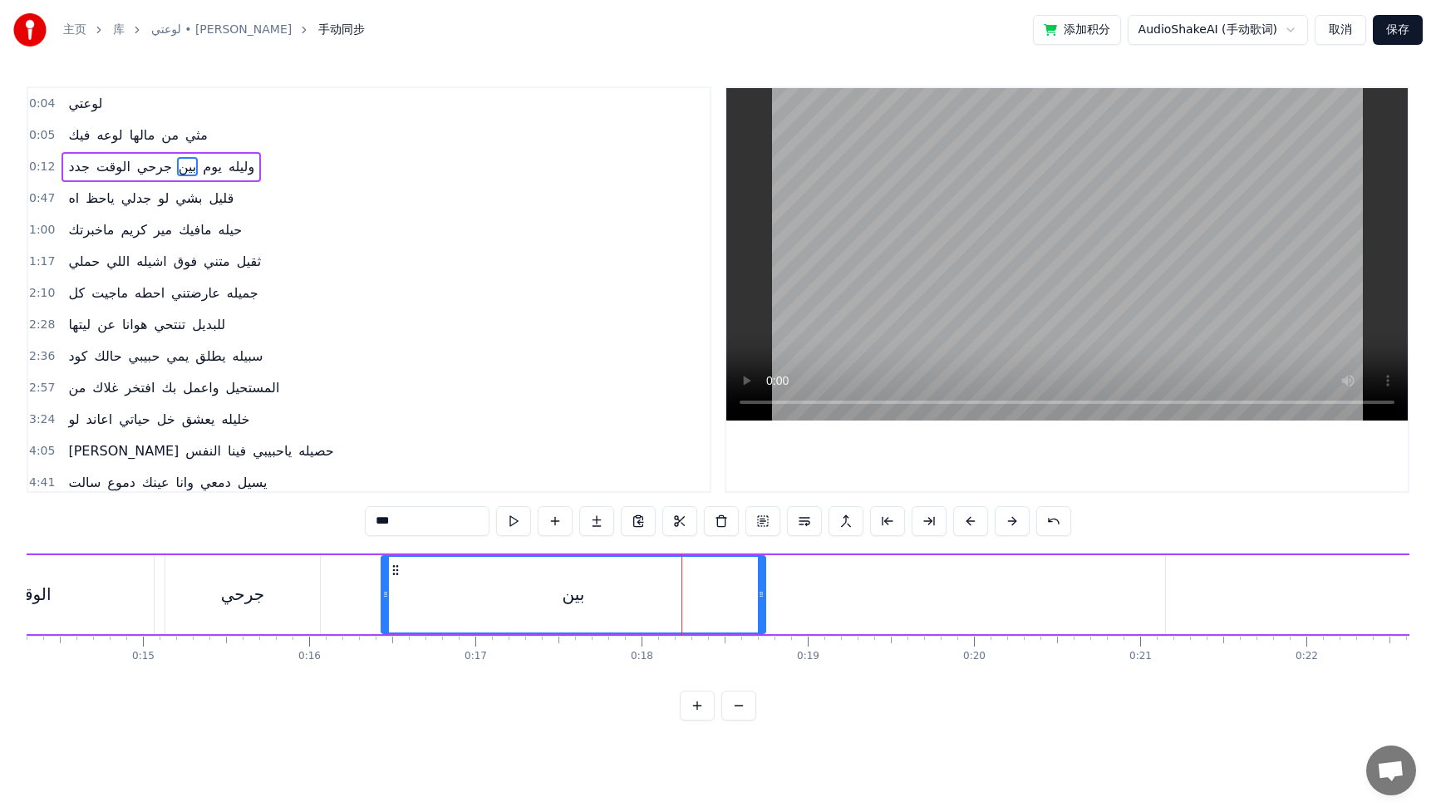
drag, startPoint x: 764, startPoint y: 591, endPoint x: 710, endPoint y: 587, distance: 53.3
click at [710, 587] on div "بين" at bounding box center [574, 594] width 386 height 79
drag, startPoint x: 761, startPoint y: 591, endPoint x: 714, endPoint y: 587, distance: 47.5
click at [682, 589] on icon at bounding box center [682, 594] width 7 height 13
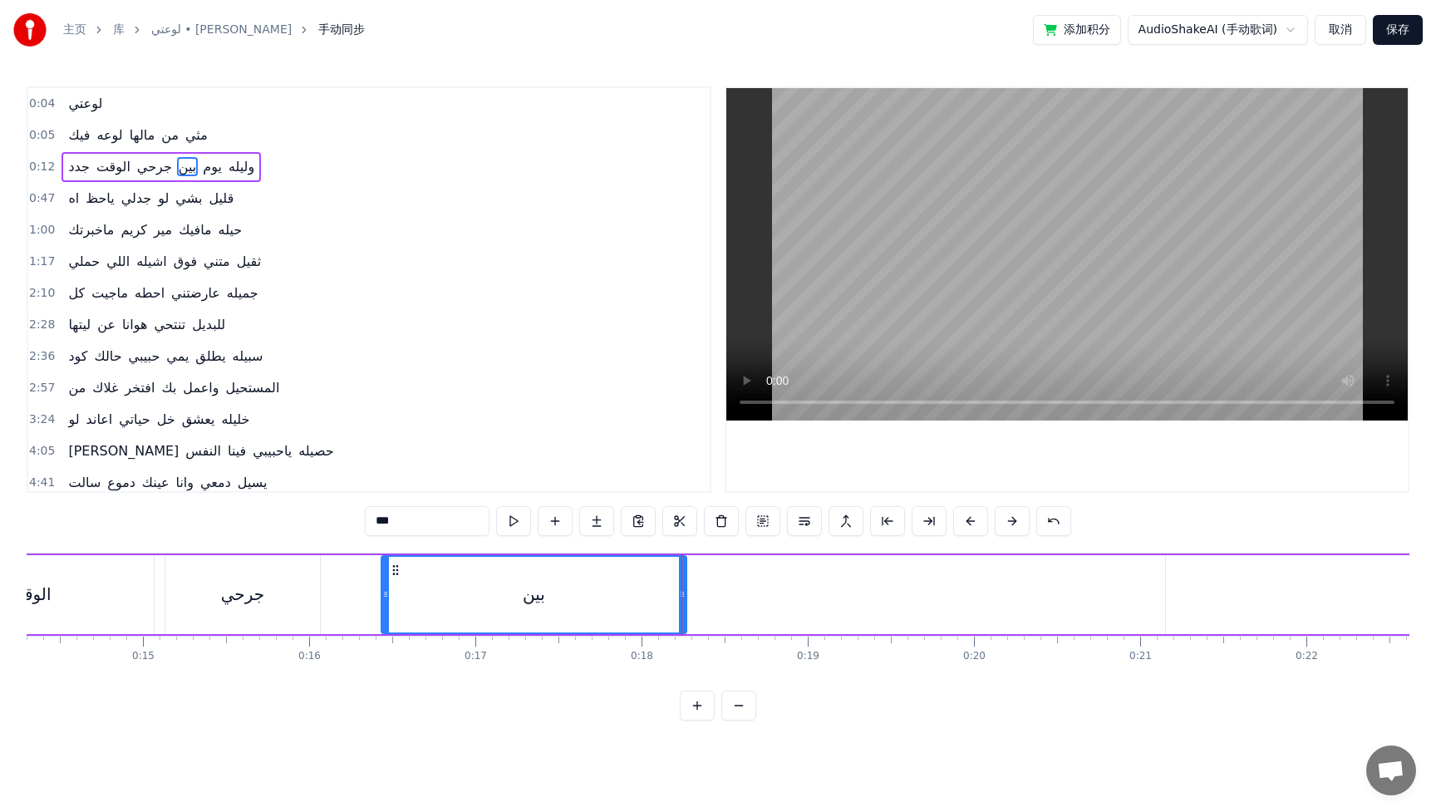
type input "***"
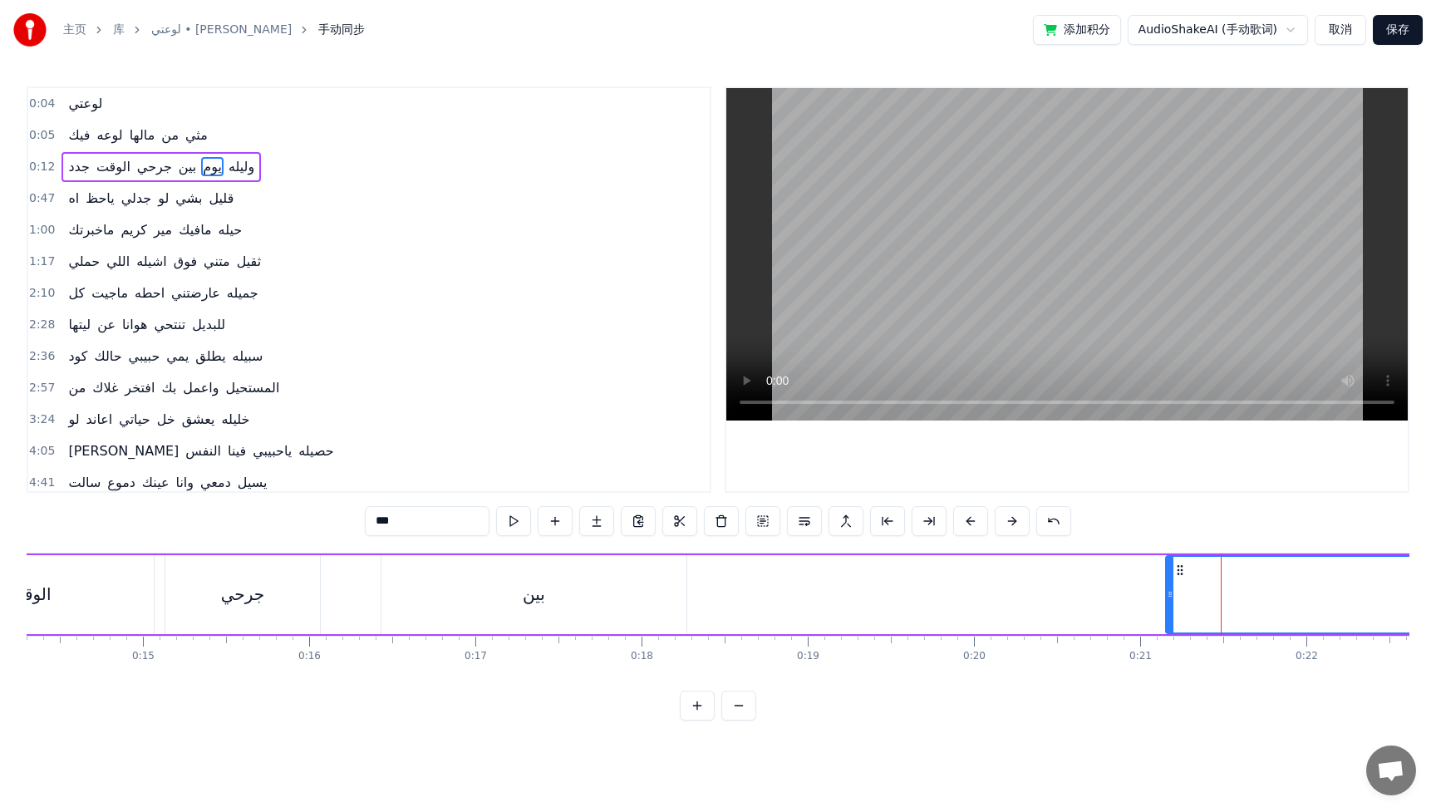
click at [716, 595] on div "جدد الوقت جرحي بين يوم وليله" at bounding box center [1191, 594] width 2954 height 82
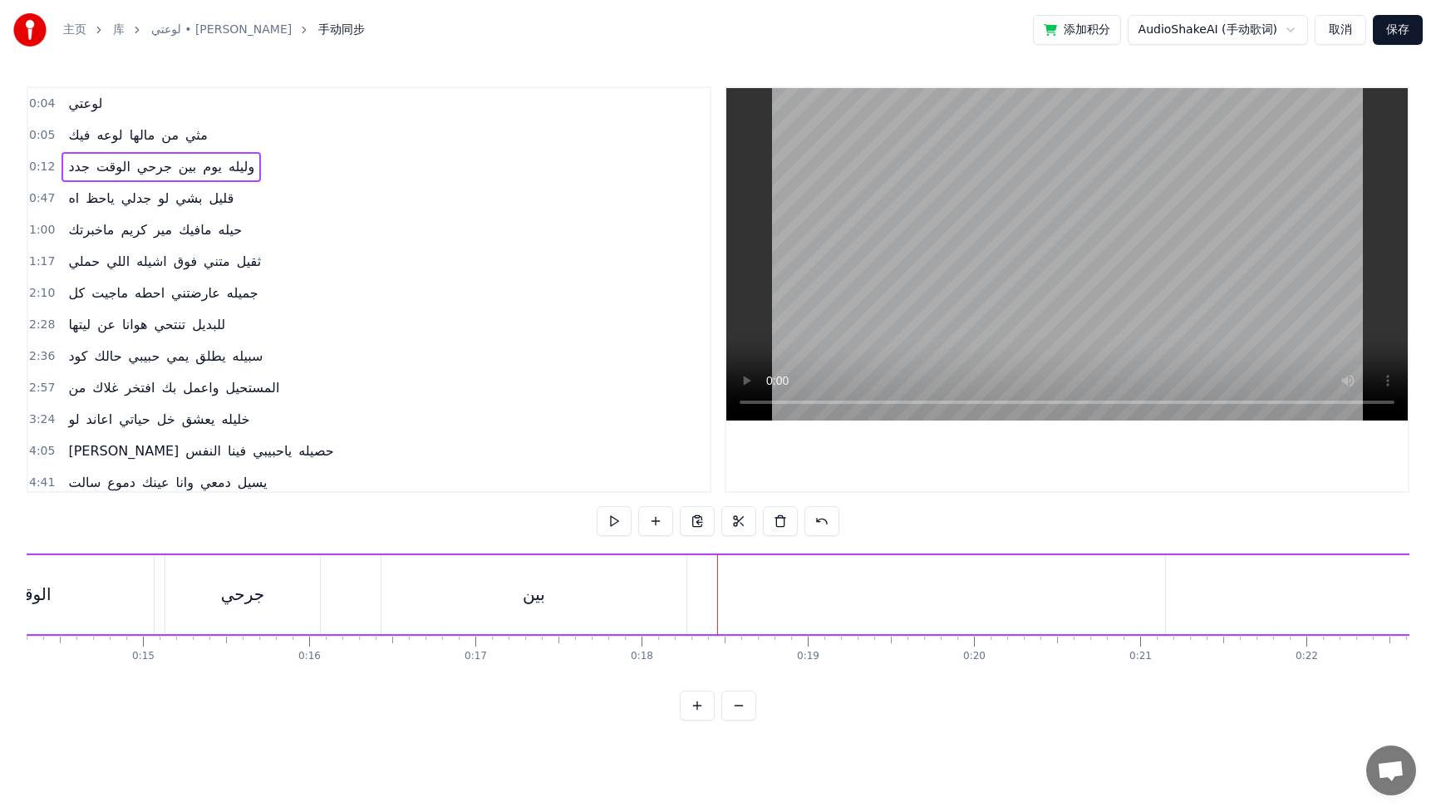
click at [698, 599] on div "جدد الوقت جرحي بين يوم وليله" at bounding box center [1191, 594] width 2954 height 82
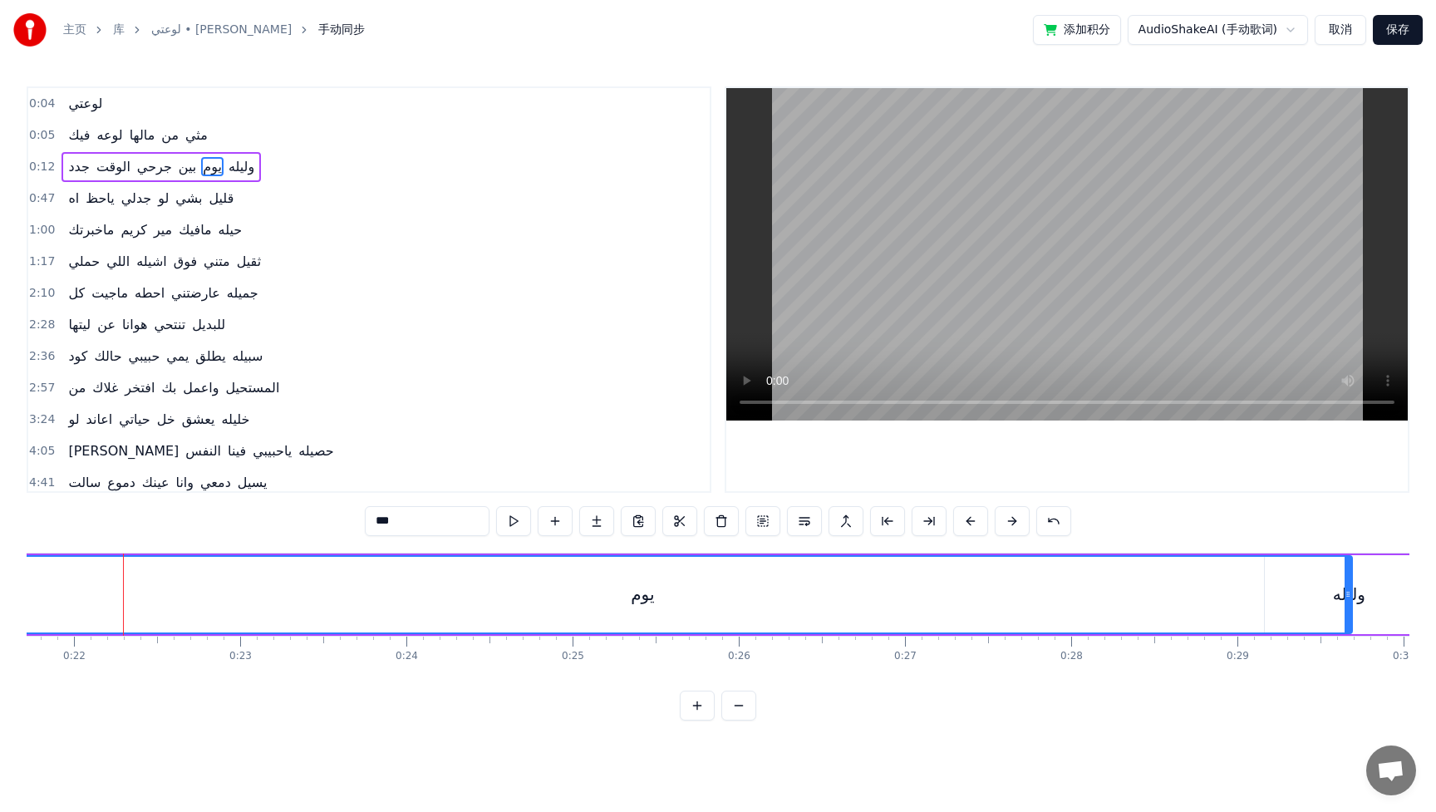
scroll to position [0, 3621]
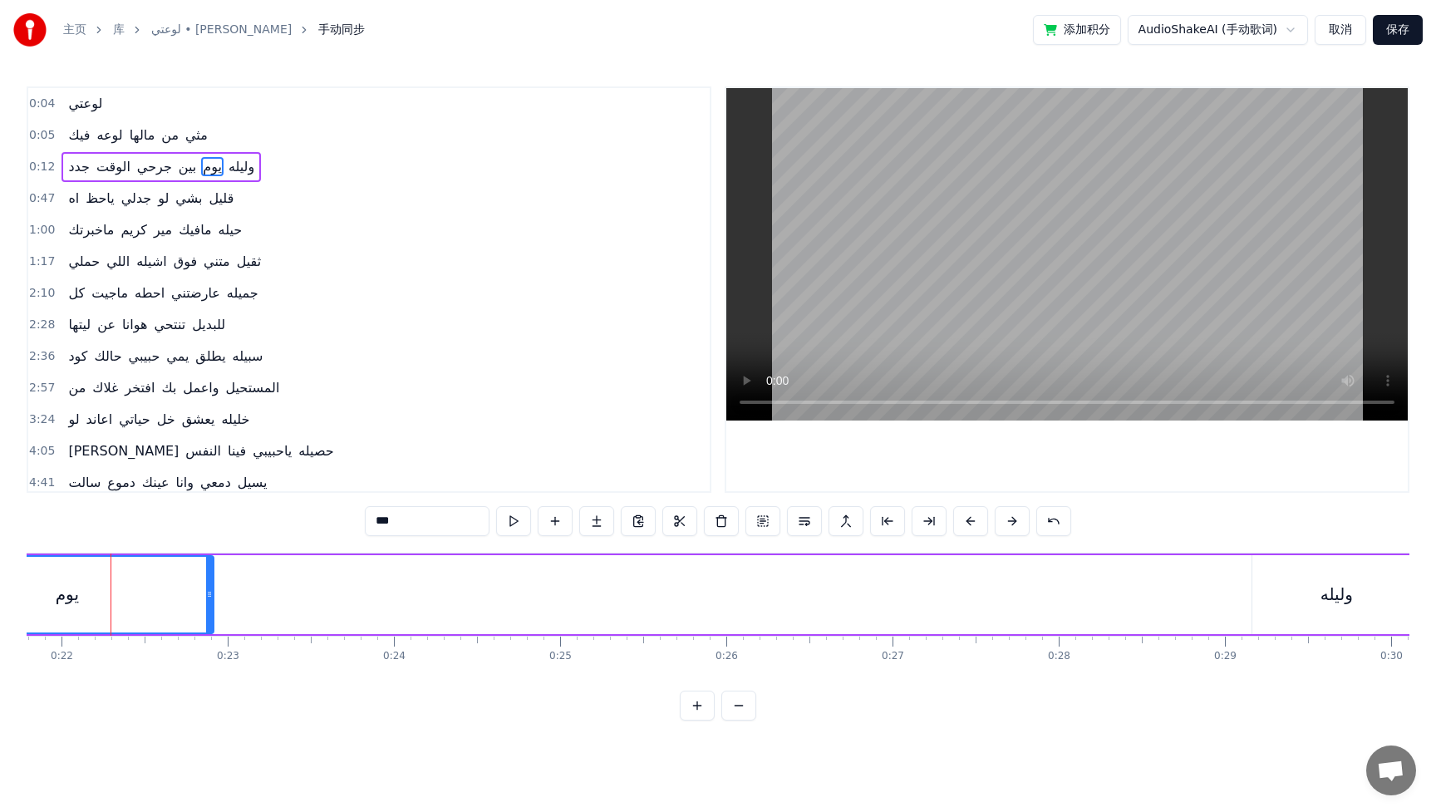
drag, startPoint x: 1337, startPoint y: 591, endPoint x: 211, endPoint y: 568, distance: 1126.2
click at [211, 568] on div at bounding box center [209, 595] width 7 height 76
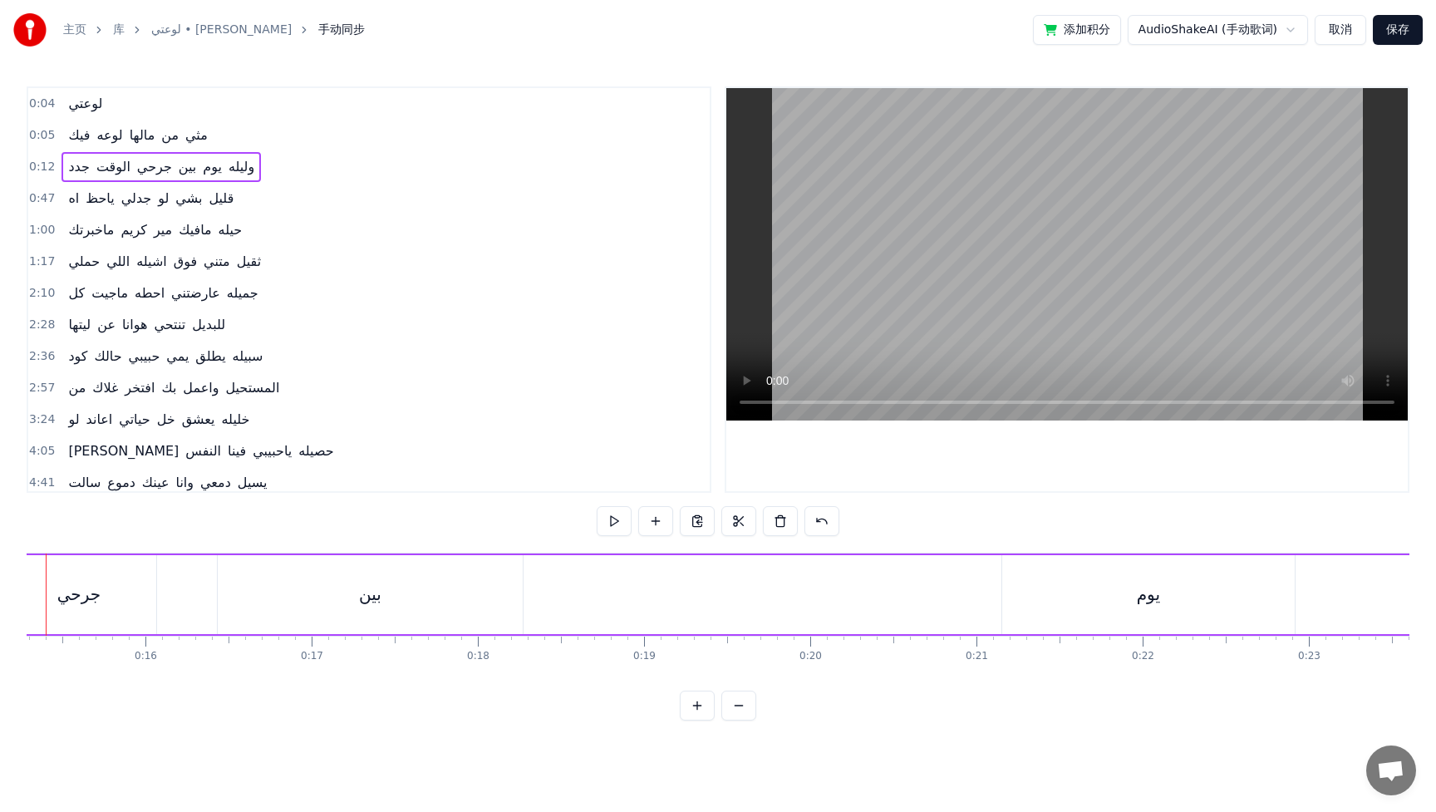
scroll to position [0, 2475]
click at [1042, 583] on div "جدد الوقت جرحي بين يوم وليله" at bounding box center [1092, 594] width 2954 height 82
click at [1096, 590] on div "يوم" at bounding box center [1213, 594] width 293 height 79
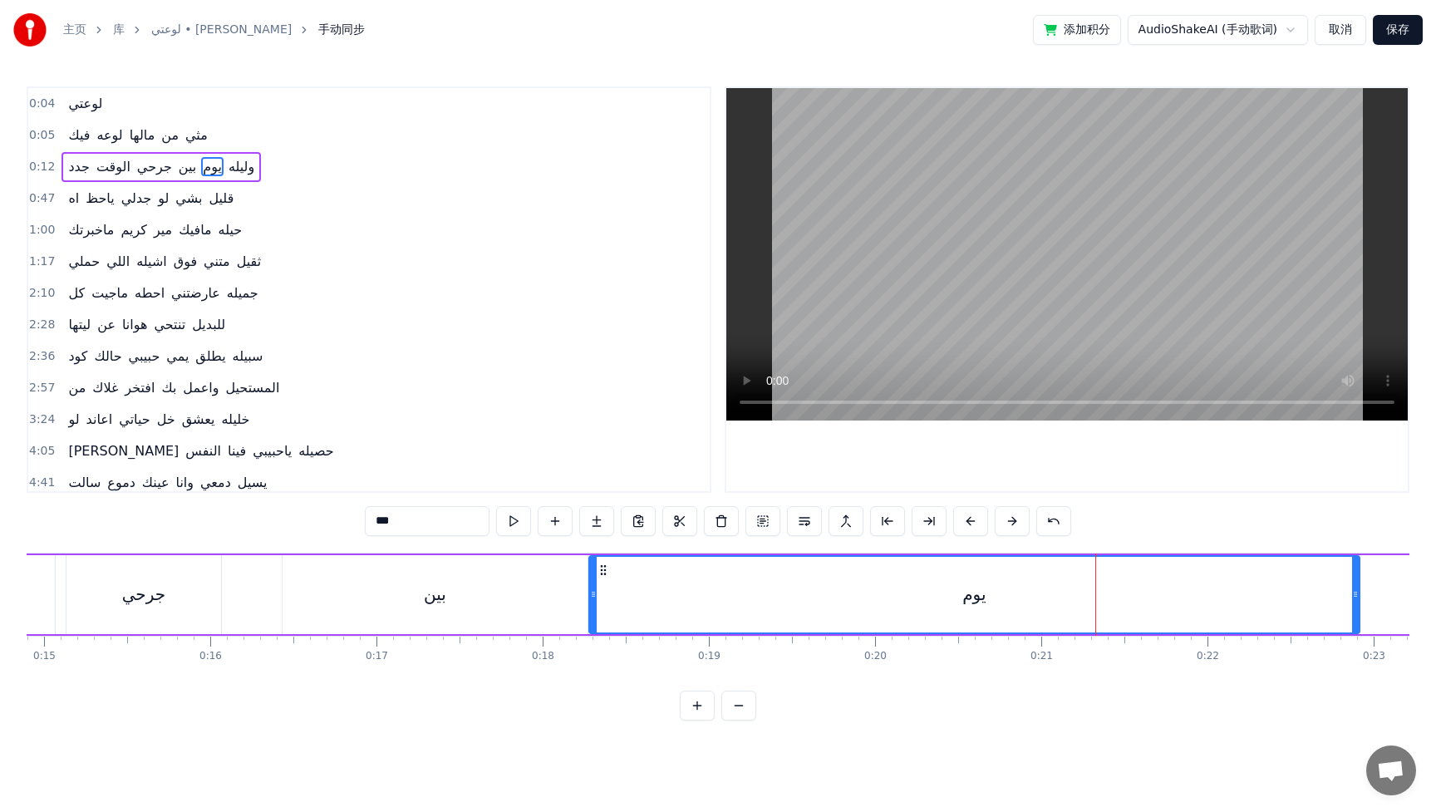
drag, startPoint x: 1067, startPoint y: 591, endPoint x: 589, endPoint y: 589, distance: 477.8
click at [590, 589] on icon at bounding box center [593, 594] width 7 height 13
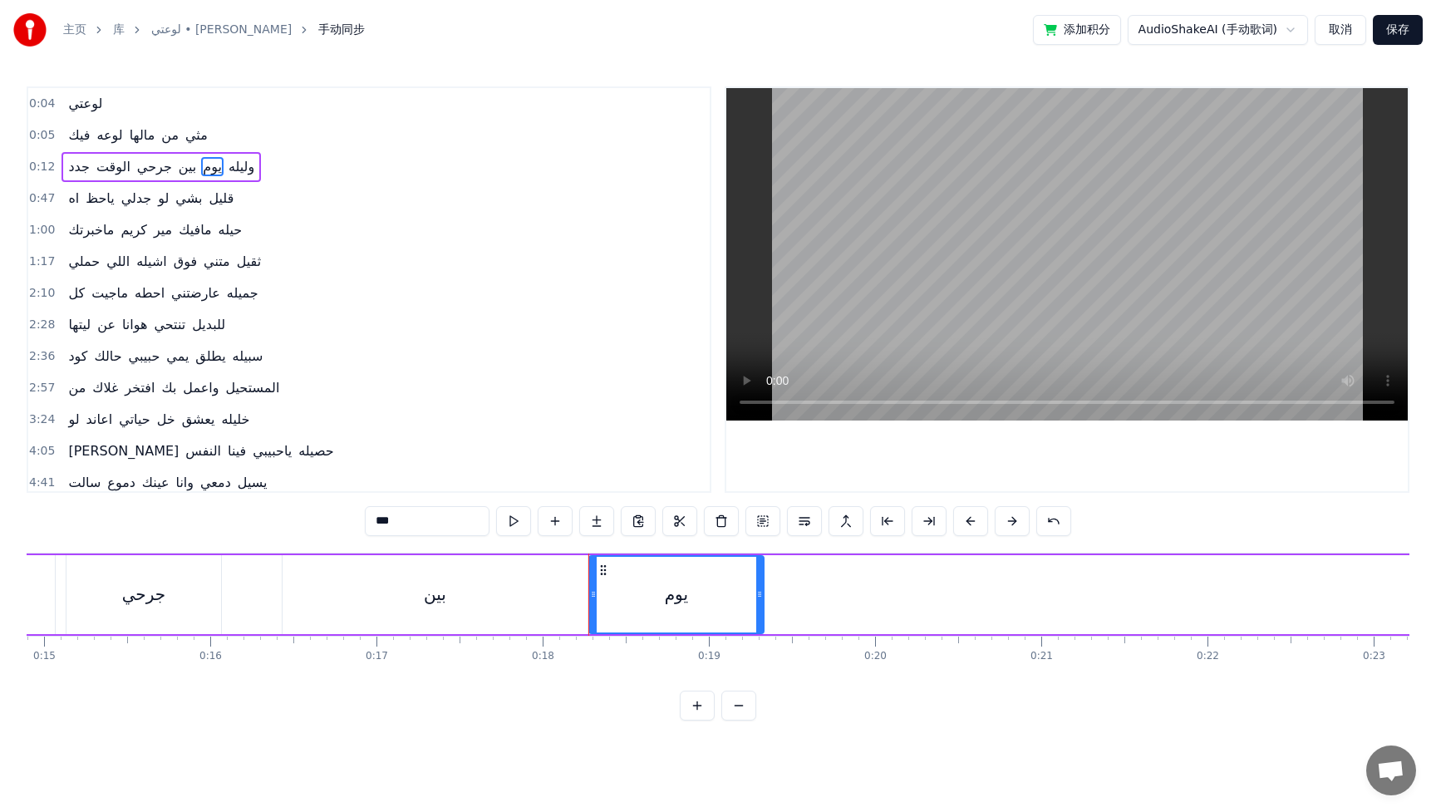
drag, startPoint x: 1354, startPoint y: 584, endPoint x: 759, endPoint y: 601, distance: 596.0
click at [759, 601] on div at bounding box center [759, 595] width 7 height 76
click at [891, 520] on button at bounding box center [887, 521] width 35 height 30
click at [234, 165] on span "وليله" at bounding box center [241, 166] width 29 height 19
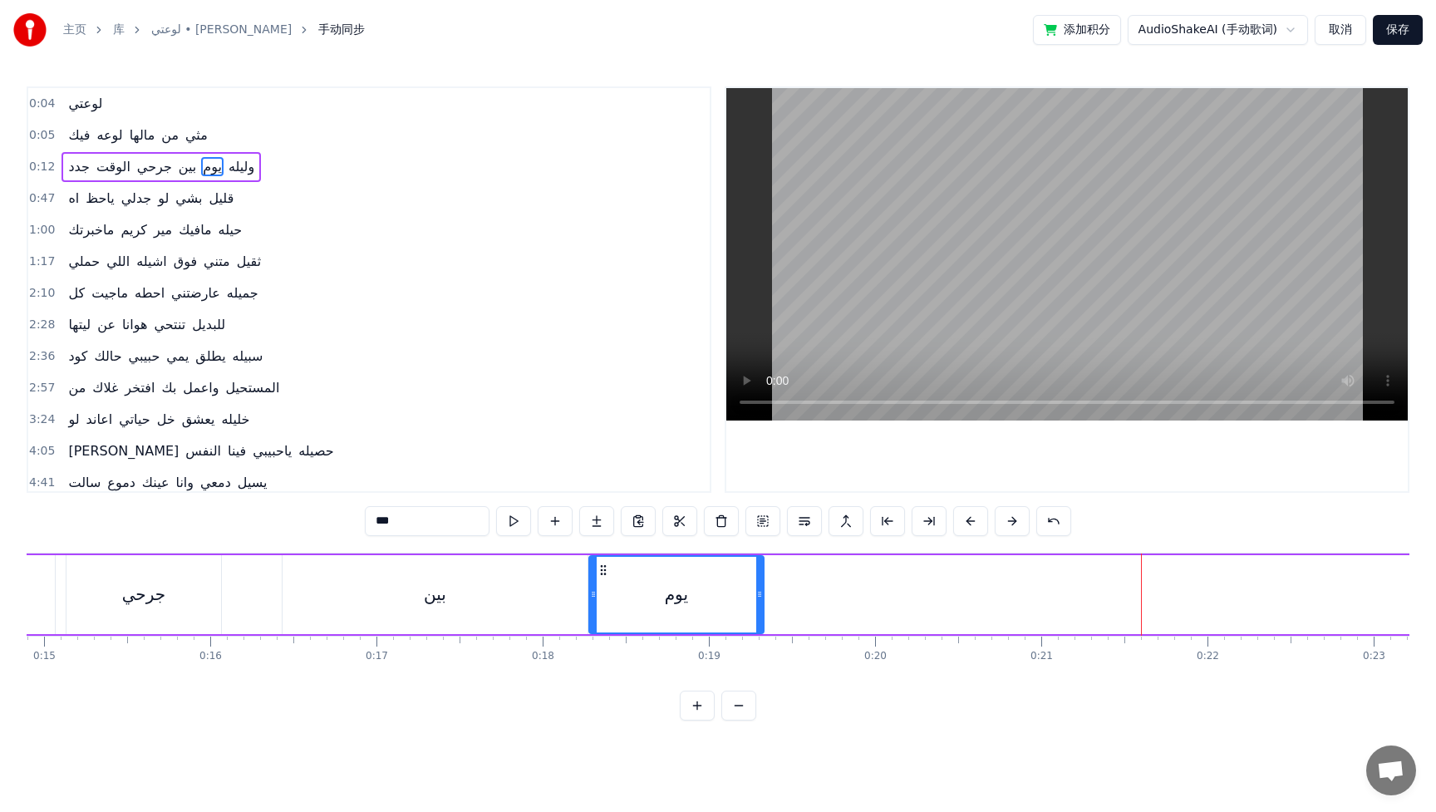
type input "*****"
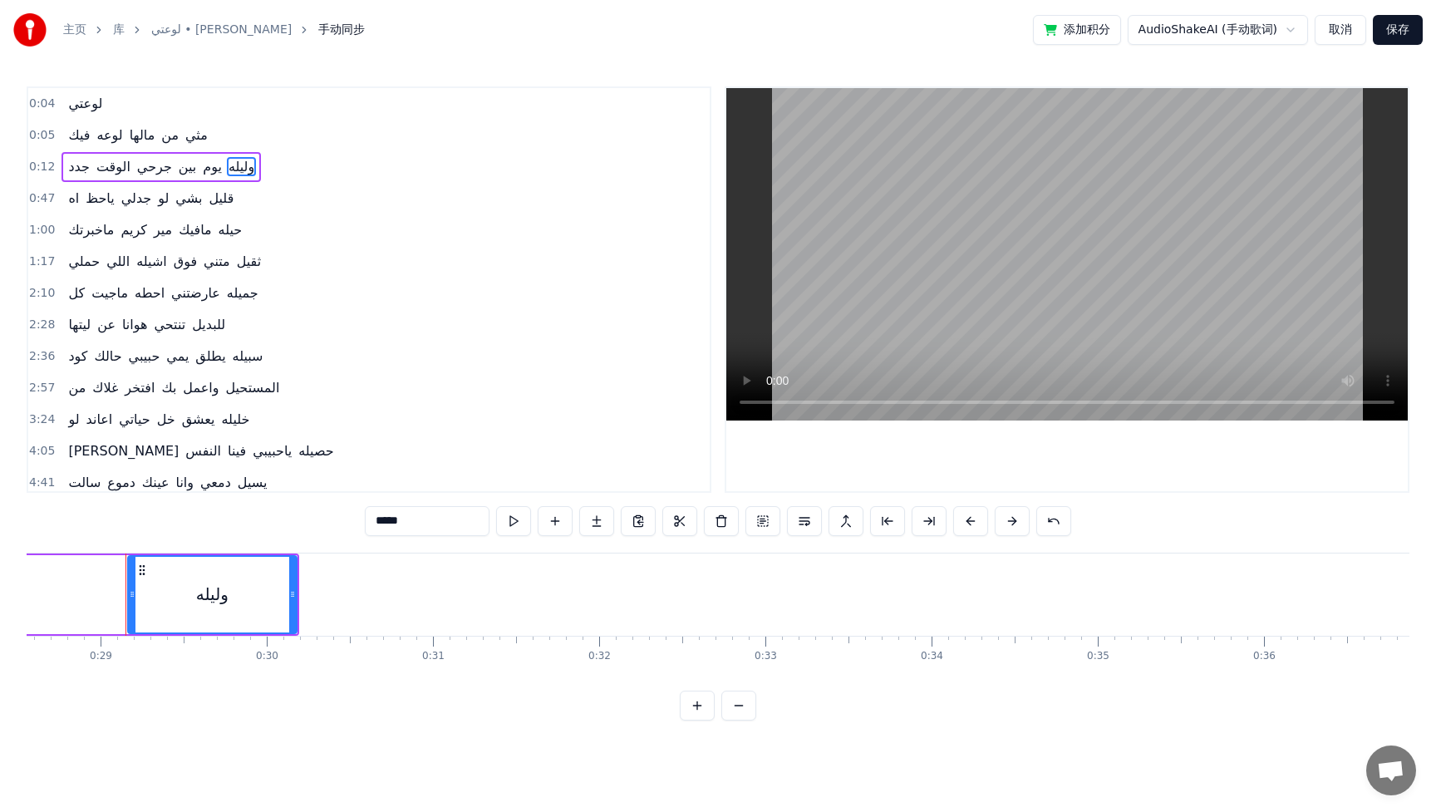
scroll to position [0, 4762]
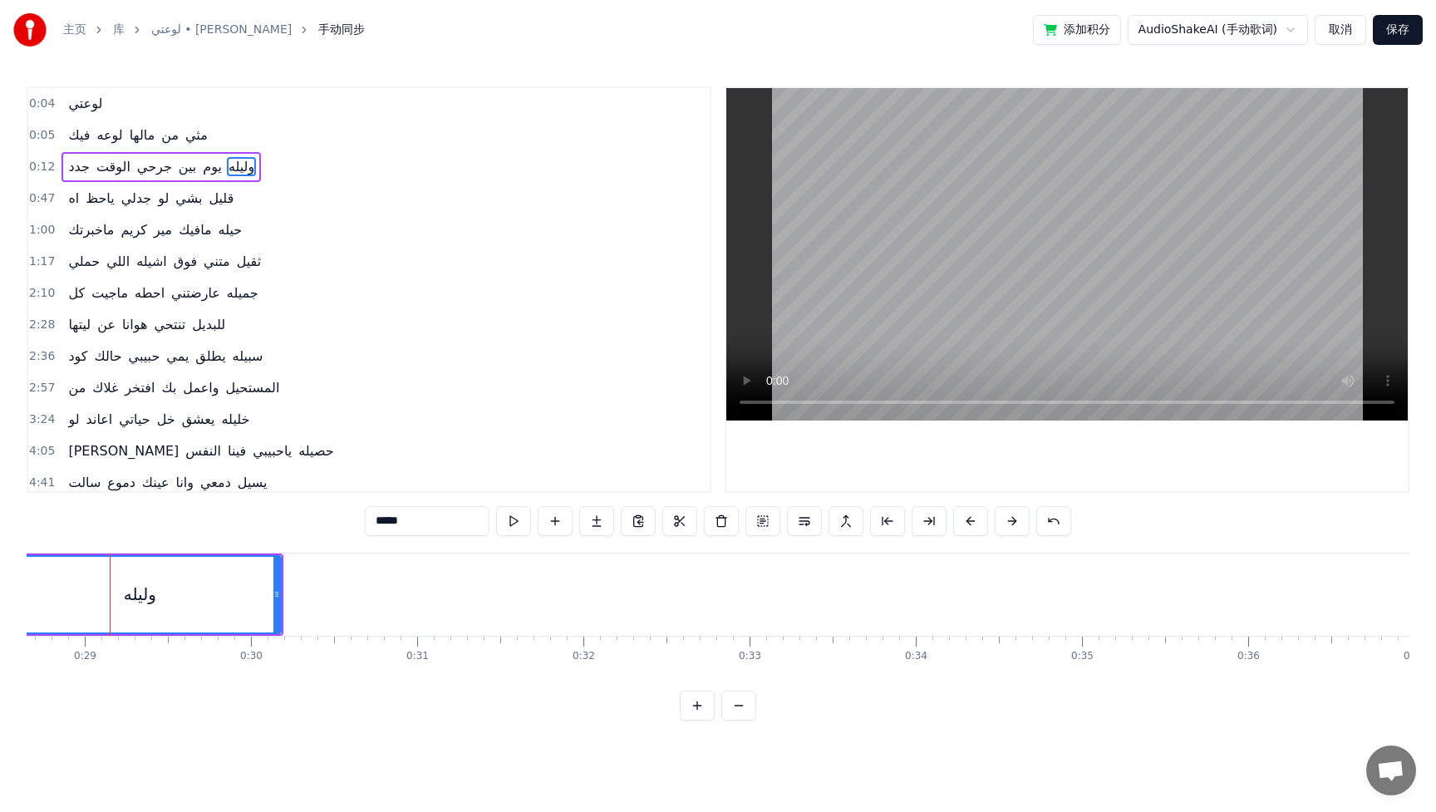
drag, startPoint x: 113, startPoint y: 585, endPoint x: 0, endPoint y: 580, distance: 113.1
click at [0, 580] on div "主页 库 لوعتي • [PERSON_NAME] 手动同步 添加积分 AudioShakeAI (手动歌词) 取消 保存 0:04 لوعتي 0:05 …" at bounding box center [718, 360] width 1436 height 720
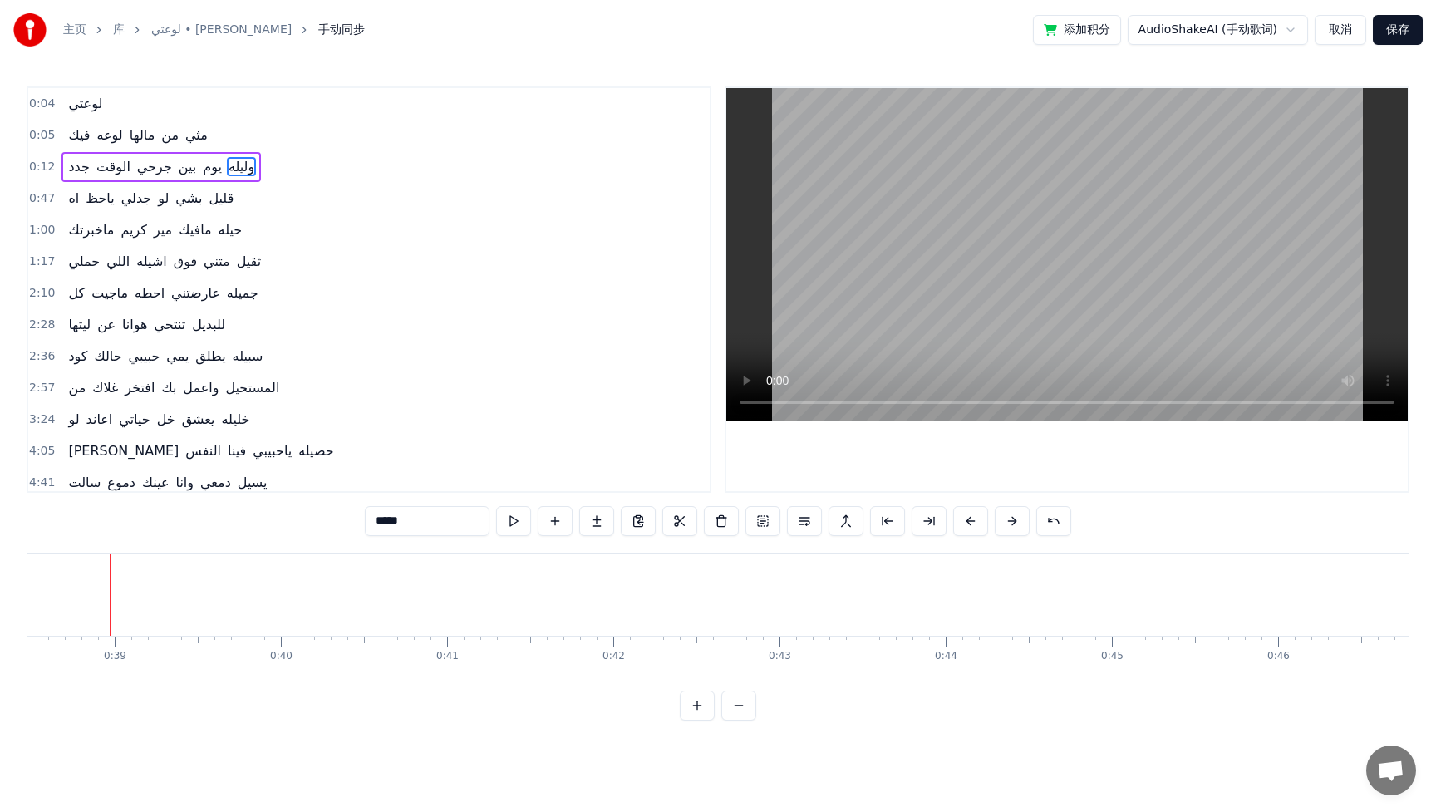
scroll to position [0, 6394]
click at [1338, 30] on button "取消" at bounding box center [1341, 30] width 52 height 30
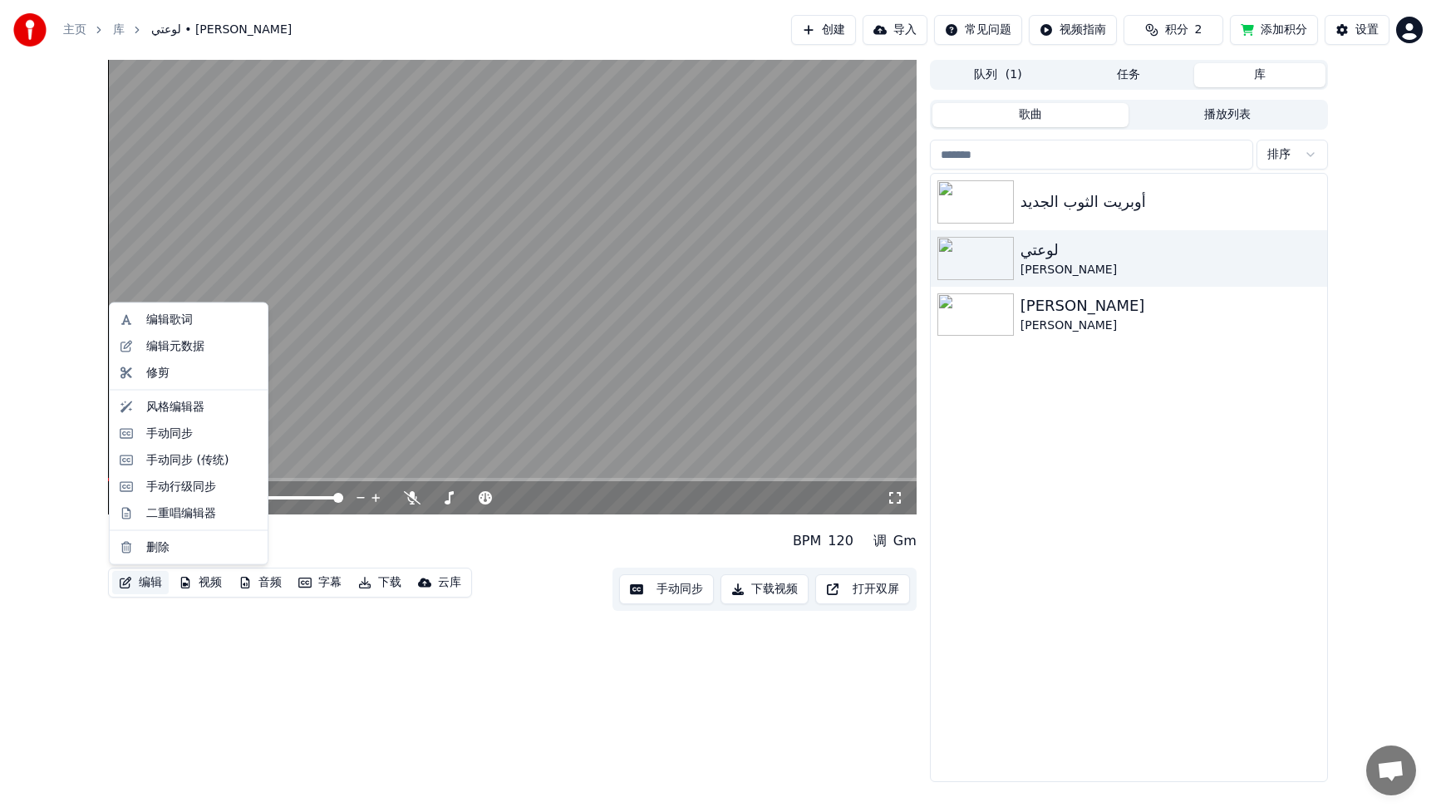
click at [142, 585] on button "编辑" at bounding box center [140, 582] width 57 height 23
click at [213, 318] on div "编辑歌词" at bounding box center [201, 320] width 111 height 17
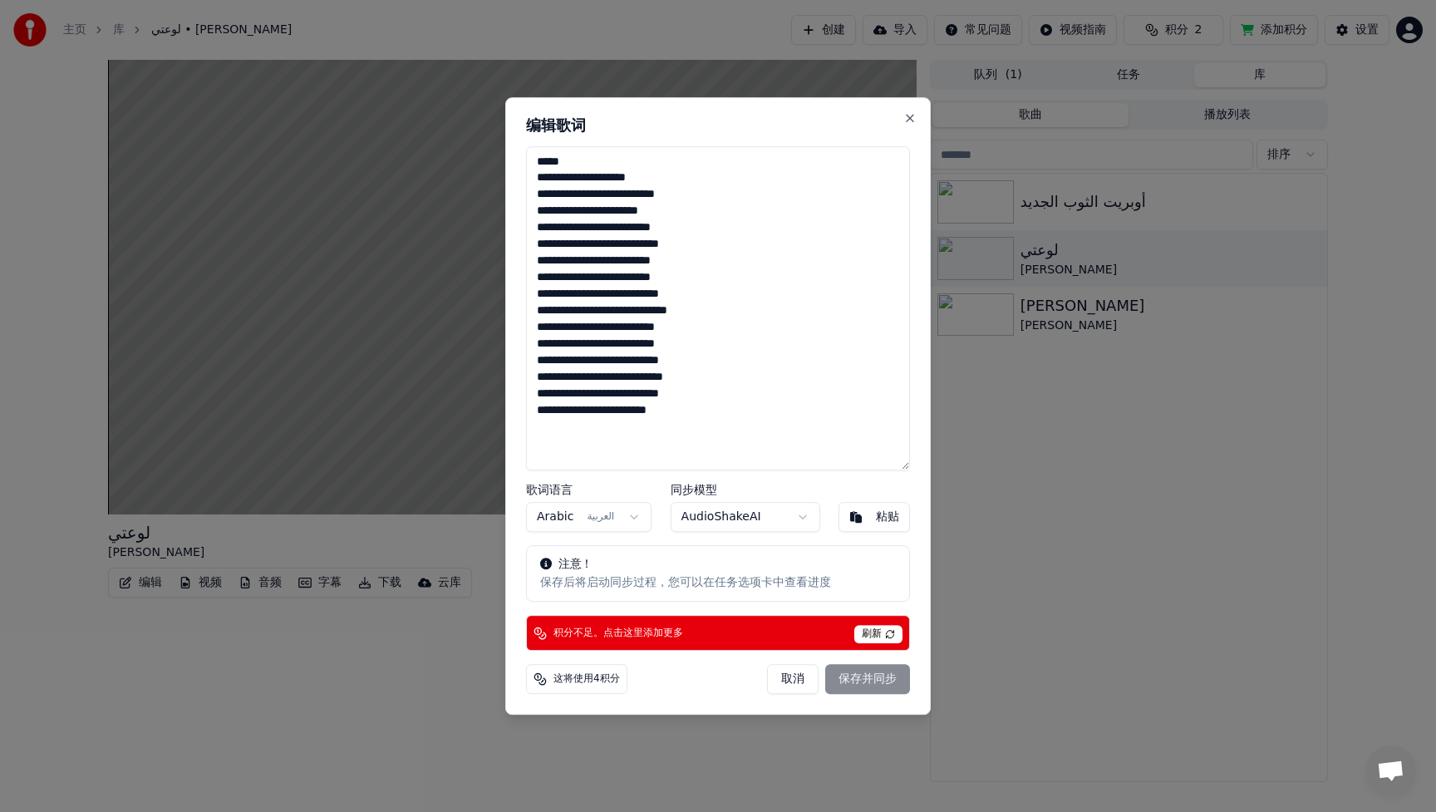
drag, startPoint x: 756, startPoint y: 419, endPoint x: 914, endPoint y: 165, distance: 299.3
click at [914, 165] on div "**********" at bounding box center [717, 406] width 425 height 618
paste textarea "**********"
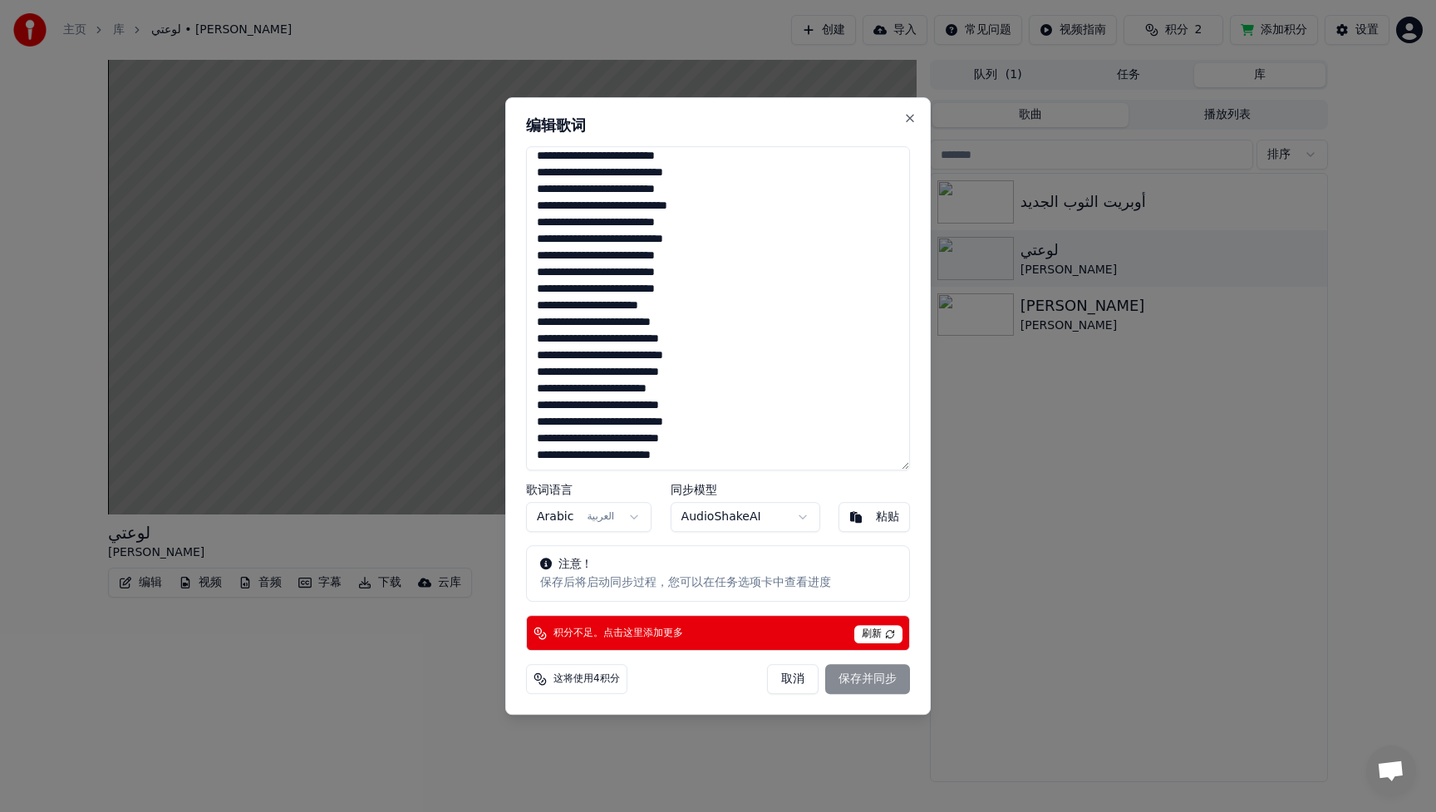
scroll to position [454, 0]
click at [868, 682] on div "取消 保存并同步" at bounding box center [838, 679] width 143 height 30
click at [911, 116] on button "Close" at bounding box center [909, 117] width 13 height 13
type textarea "**********"
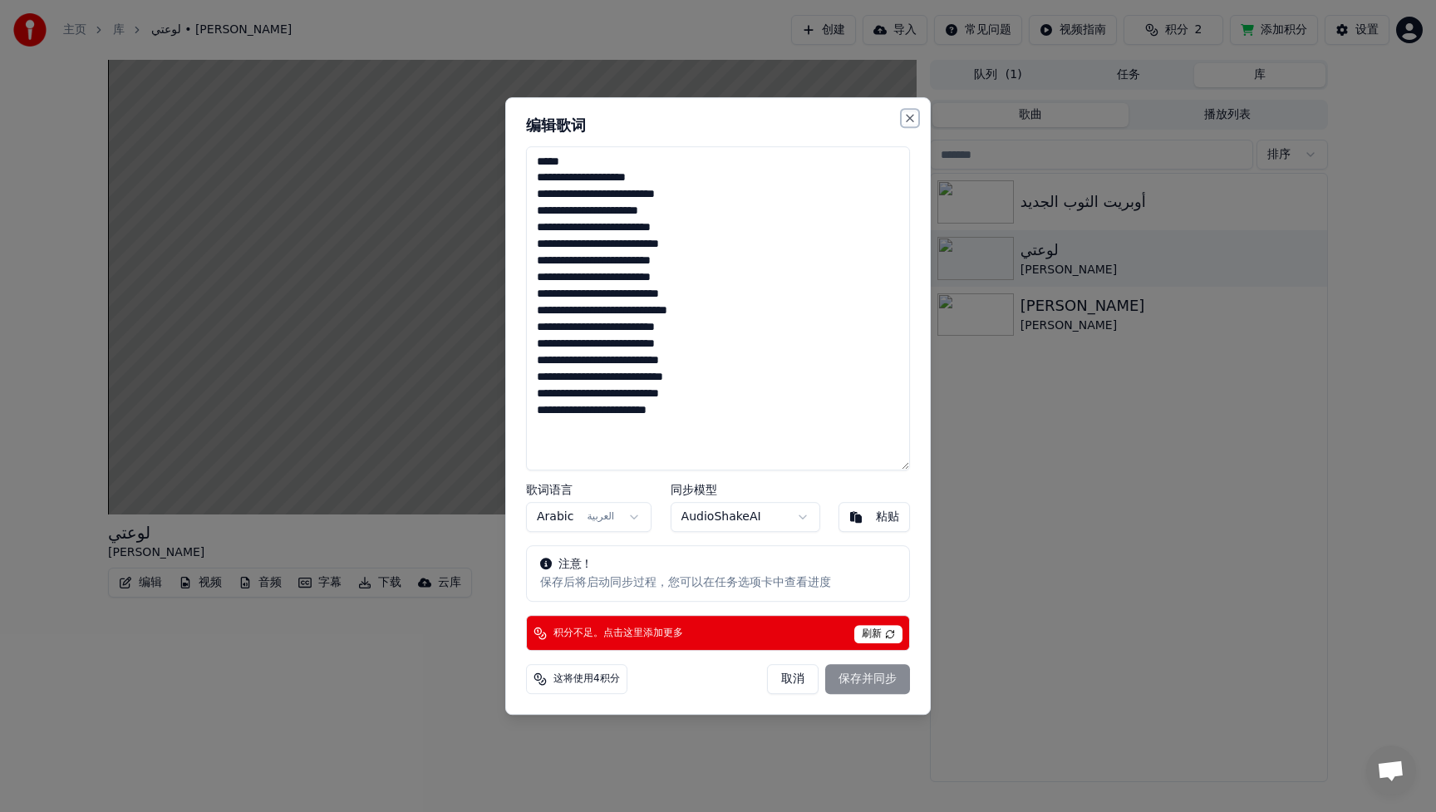
scroll to position [0, 0]
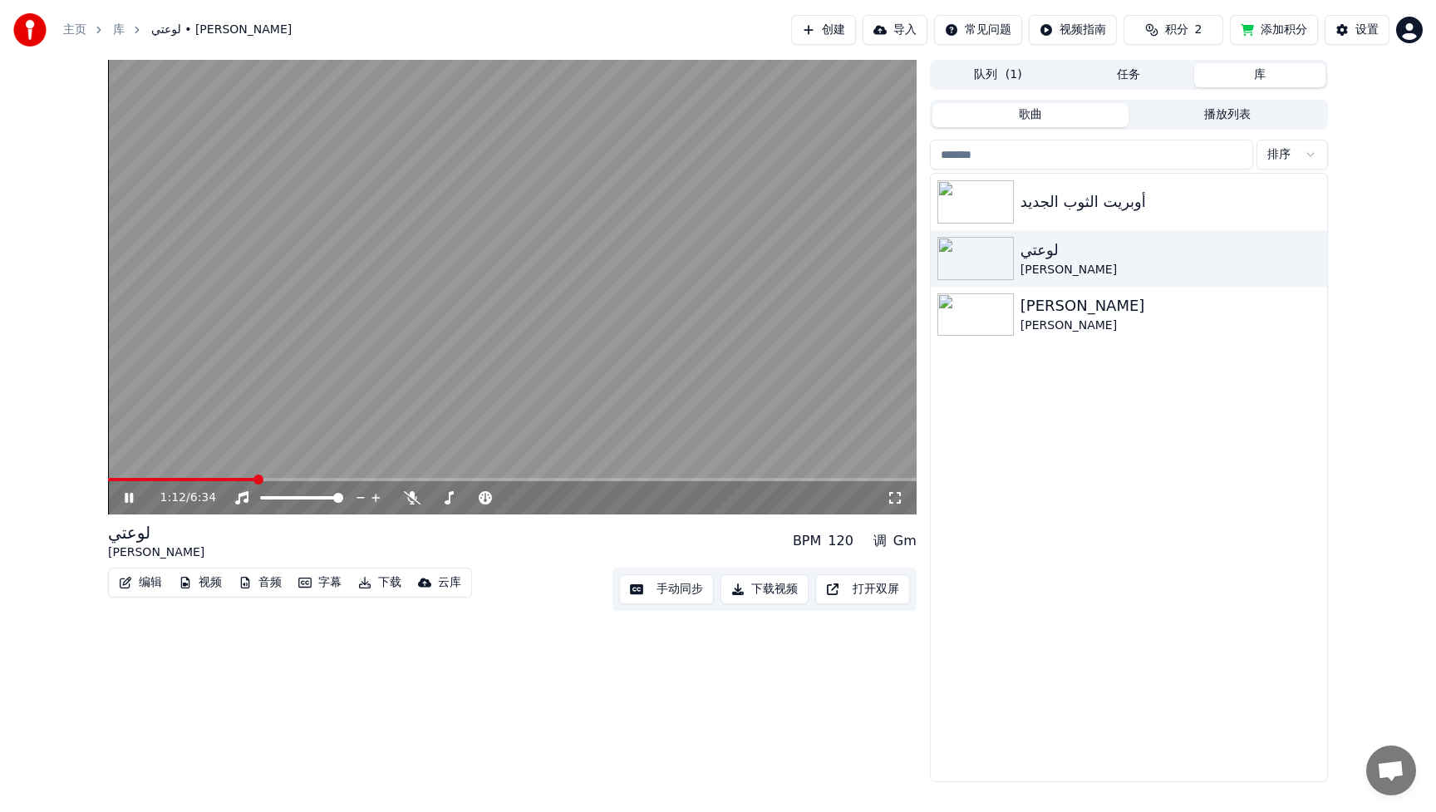
click at [132, 496] on icon at bounding box center [129, 498] width 8 height 10
click at [1178, 37] on span "积分" at bounding box center [1176, 30] width 23 height 17
drag, startPoint x: 1119, startPoint y: 112, endPoint x: 1089, endPoint y: 106, distance: 30.5
click at [1089, 106] on div "充值 剩余 有效期（天） 15 2 29 刷新" at bounding box center [1173, 115] width 263 height 106
click at [1395, 403] on div "1:12 / 6:34 لوعتي [PERSON_NAME] BPM 120 调 Gm 编辑 视频 音频 字幕 下载 云库 手动同步 下载视频 打开双屏 队…" at bounding box center [718, 421] width 1436 height 722
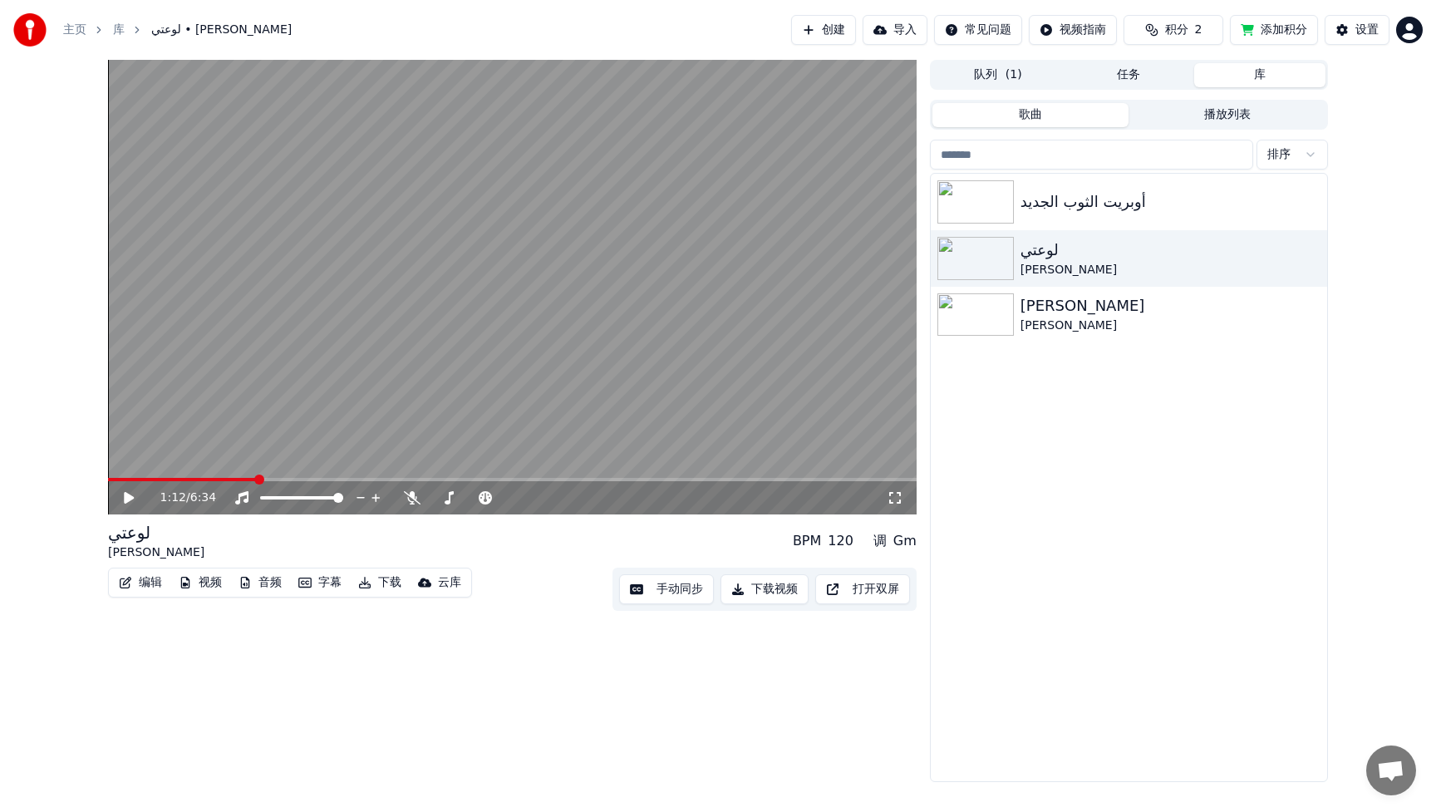
click at [1272, 37] on button "添加积分" at bounding box center [1274, 30] width 88 height 30
